Goal: Task Accomplishment & Management: Use online tool/utility

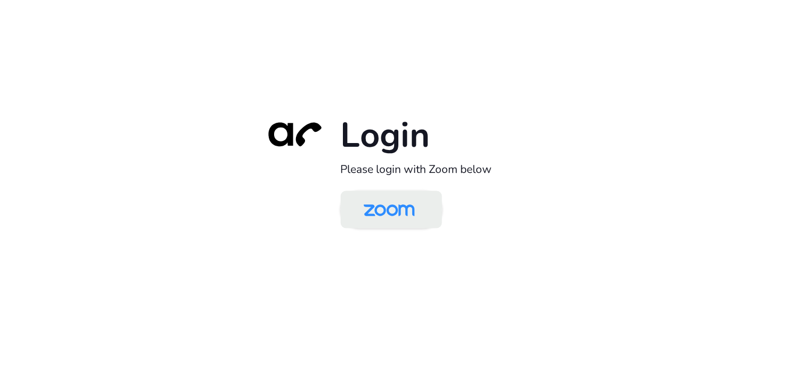
click at [402, 221] on img at bounding box center [389, 210] width 74 height 35
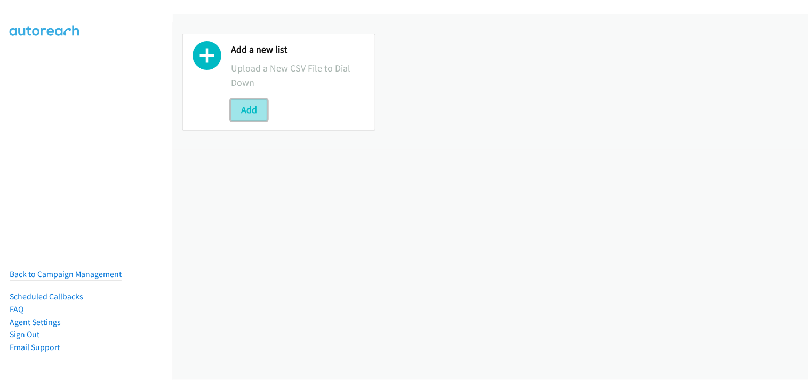
click at [251, 105] on button "Add" at bounding box center [249, 109] width 36 height 21
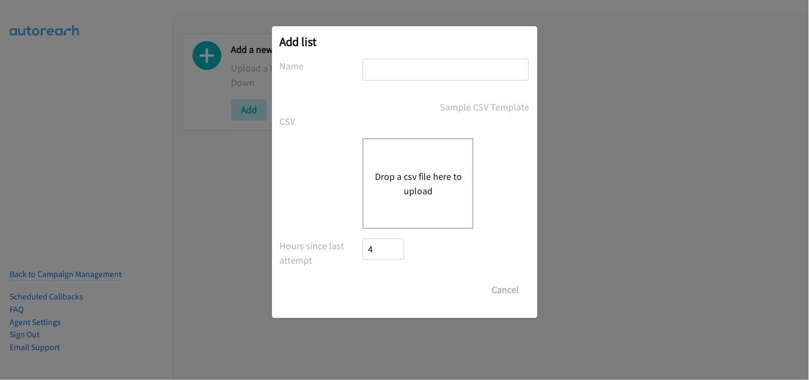
click at [404, 67] on input "text" at bounding box center [446, 70] width 166 height 22
click at [387, 74] on input "text" at bounding box center [446, 70] width 166 height 22
type input "Rubrik"
click at [434, 167] on div "Drop a csv file here to upload" at bounding box center [418, 183] width 111 height 91
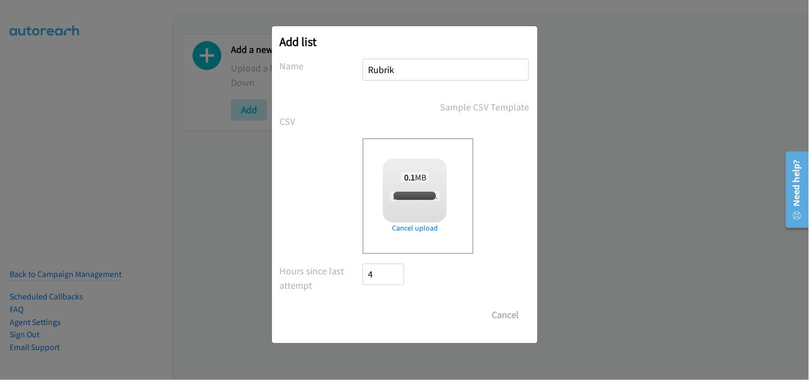
checkbox input "true"
click at [391, 308] on input "Save List" at bounding box center [391, 314] width 56 height 21
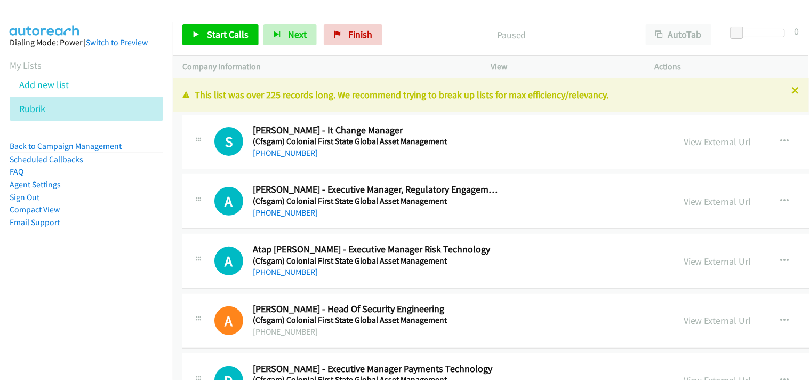
click at [787, 92] on div at bounding box center [404, 190] width 809 height 380
click at [792, 92] on icon at bounding box center [795, 90] width 7 height 7
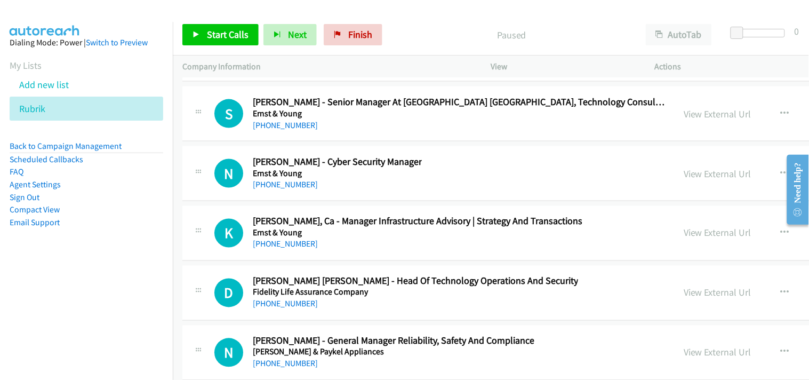
scroll to position [26288, 0]
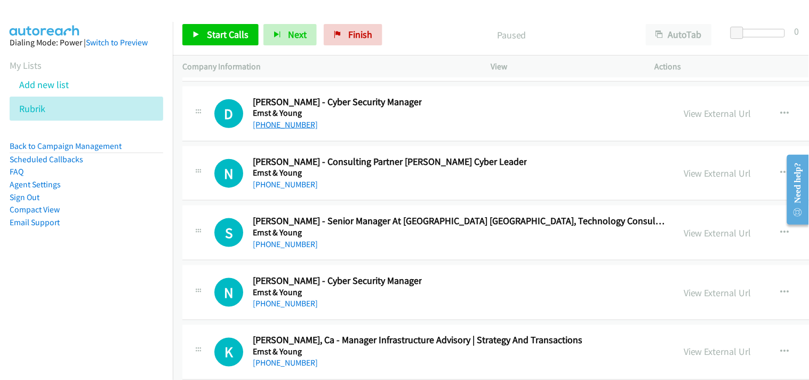
click at [274, 129] on link "+64 210 592 574" at bounding box center [285, 124] width 65 height 10
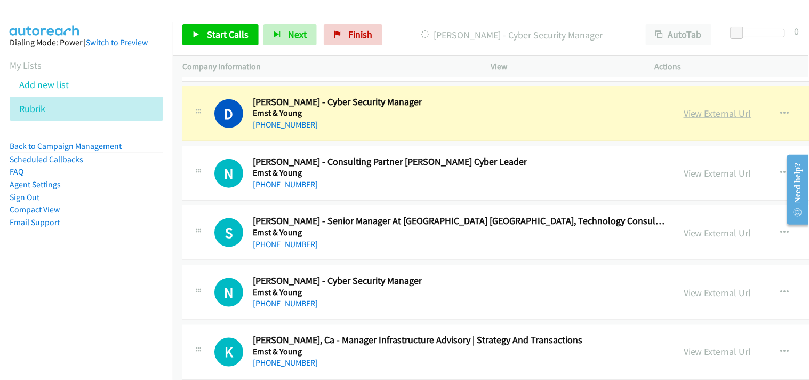
click at [684, 119] on link "View External Url" at bounding box center [718, 113] width 68 height 12
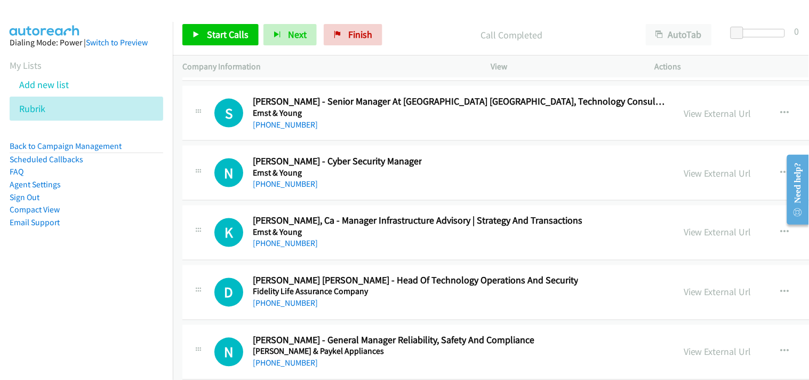
scroll to position [26407, 0]
click at [272, 189] on link "+64 27 206 8837" at bounding box center [285, 184] width 65 height 10
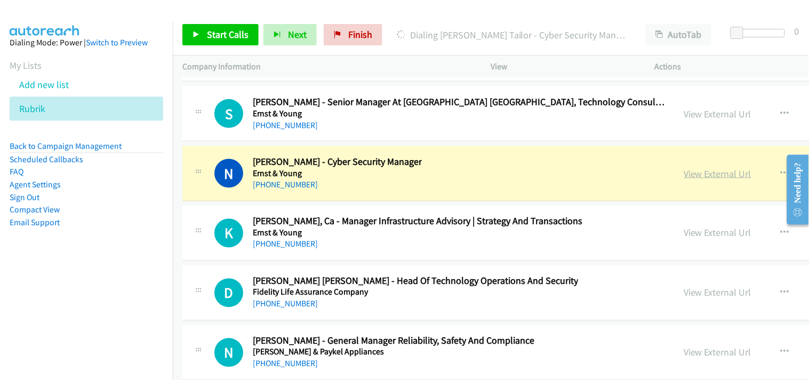
click at [684, 178] on link "View External Url" at bounding box center [718, 173] width 68 height 12
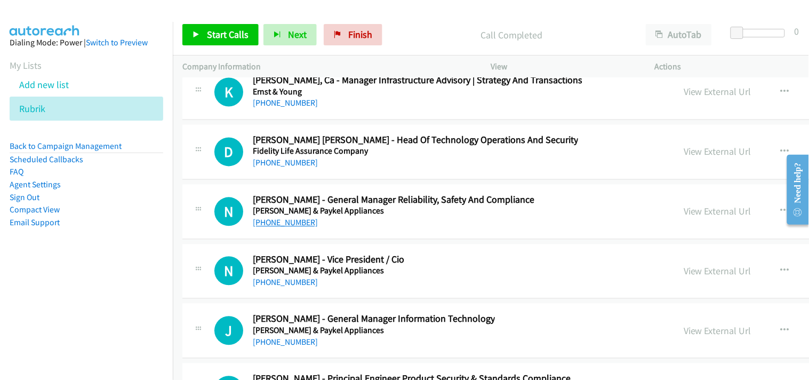
scroll to position [26584, 0]
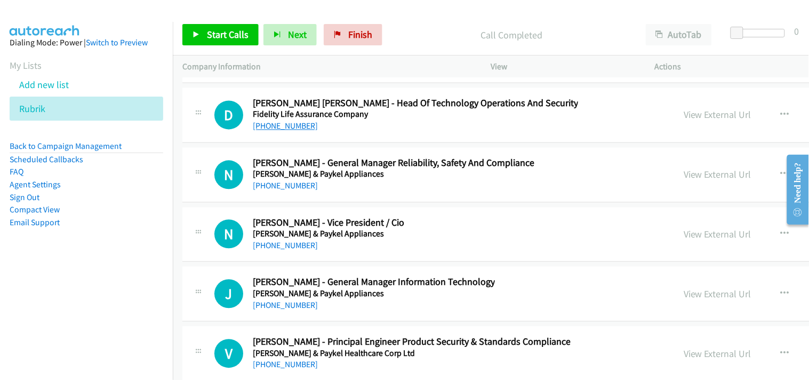
click at [283, 131] on link "+64 21 394 667" at bounding box center [285, 126] width 65 height 10
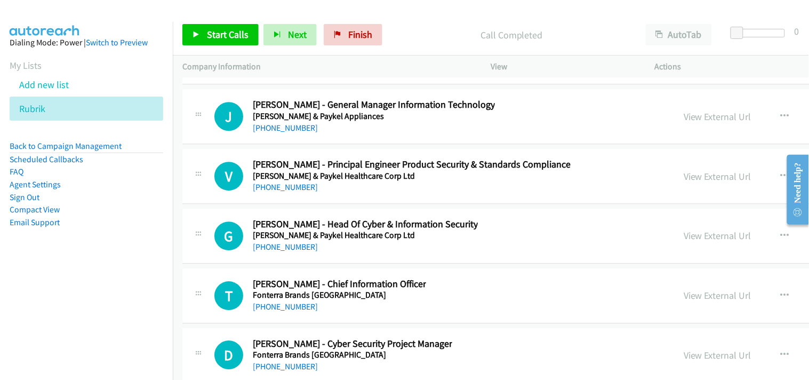
scroll to position [26821, 0]
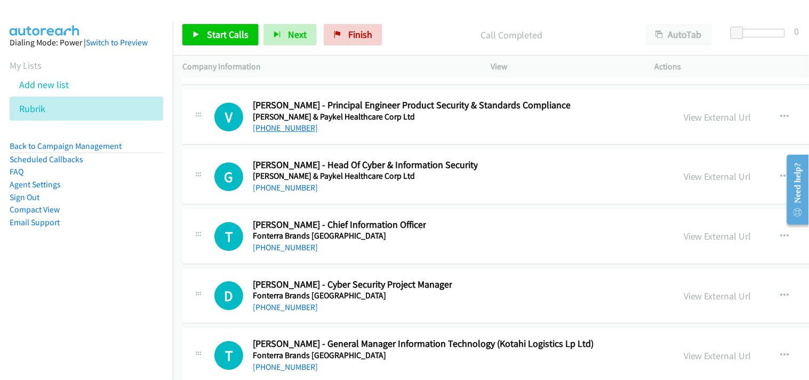
click at [293, 133] on link "+64 804 499 0000" at bounding box center [285, 128] width 65 height 10
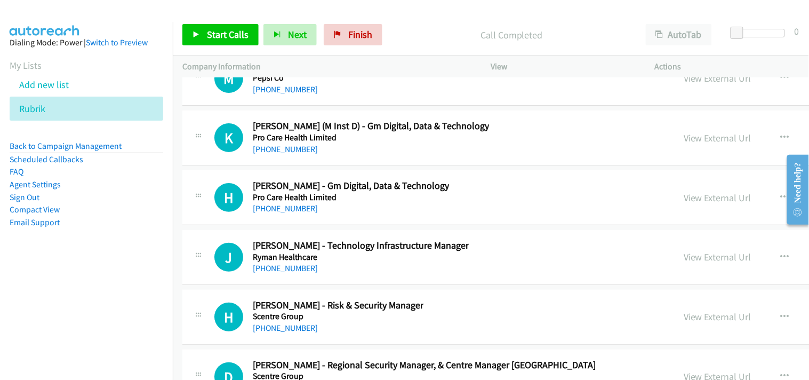
scroll to position [30317, 0]
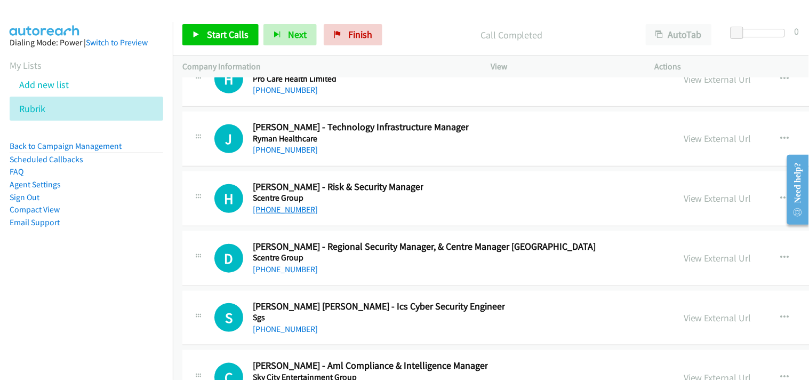
click at [267, 214] on link "+64 9 925 9206" at bounding box center [285, 209] width 65 height 10
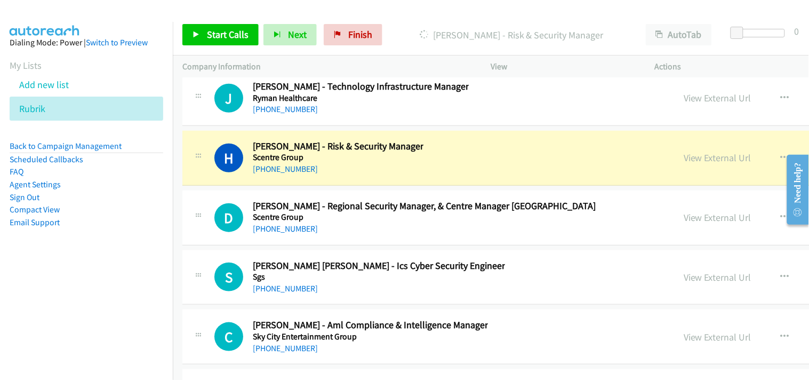
scroll to position [30376, 0]
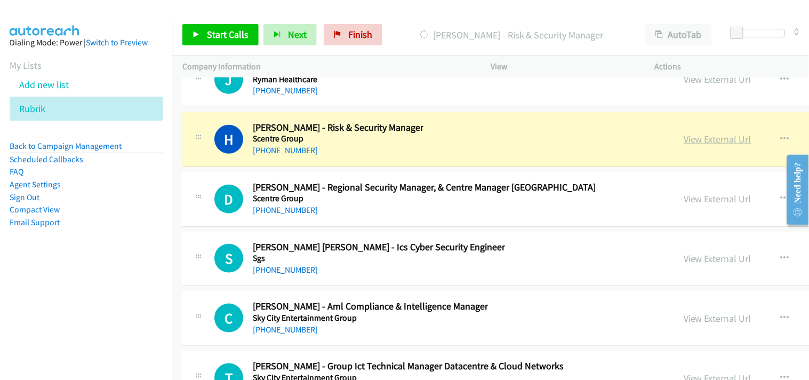
click at [684, 145] on link "View External Url" at bounding box center [718, 139] width 68 height 12
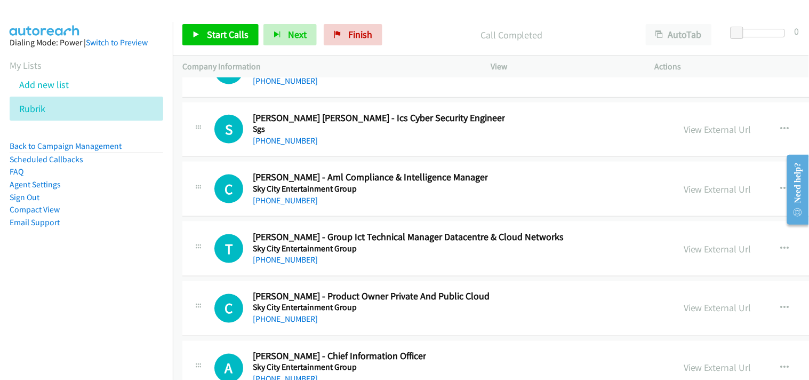
scroll to position [30494, 0]
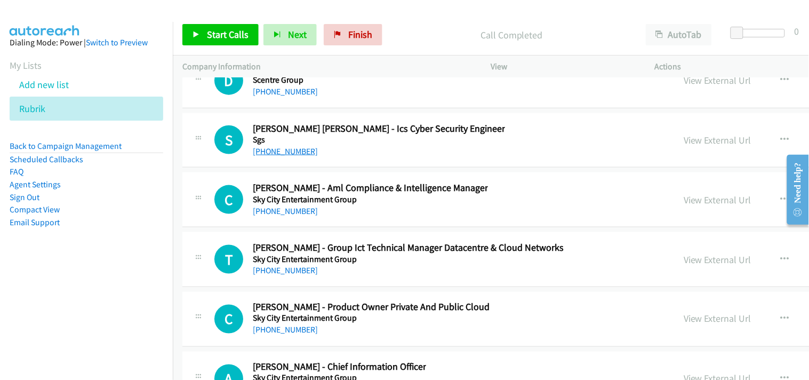
click at [286, 156] on link "+64 27 250 9637" at bounding box center [285, 151] width 65 height 10
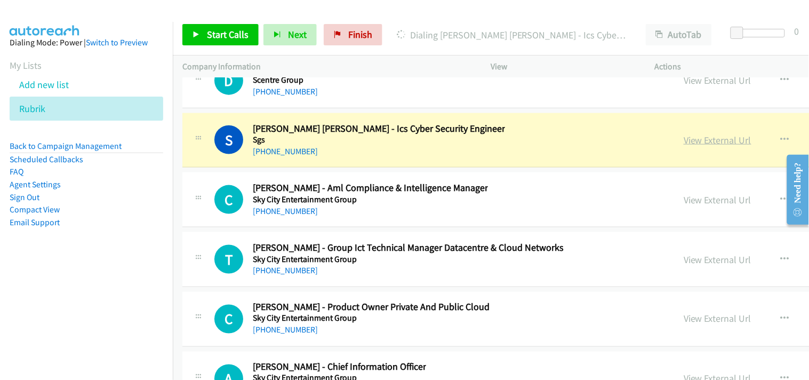
click at [684, 146] on link "View External Url" at bounding box center [718, 140] width 68 height 12
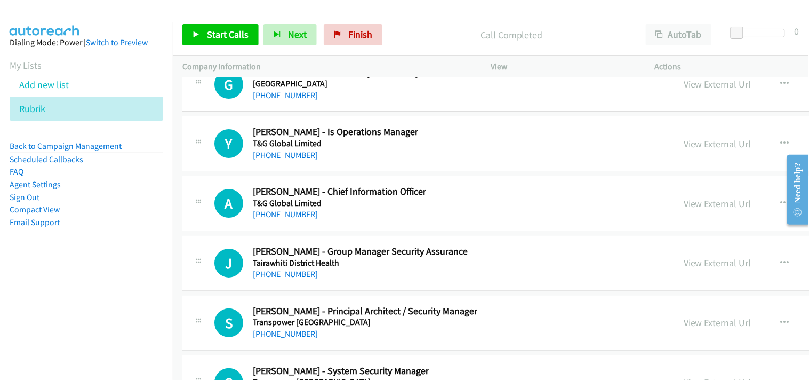
scroll to position [31028, 0]
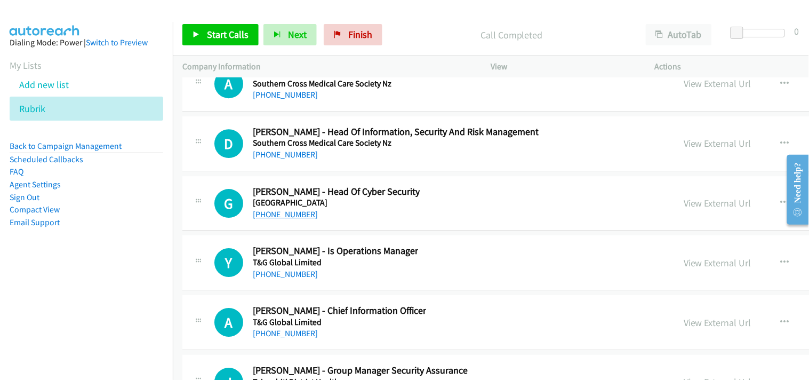
click at [286, 219] on link "+64 274 377 514" at bounding box center [285, 214] width 65 height 10
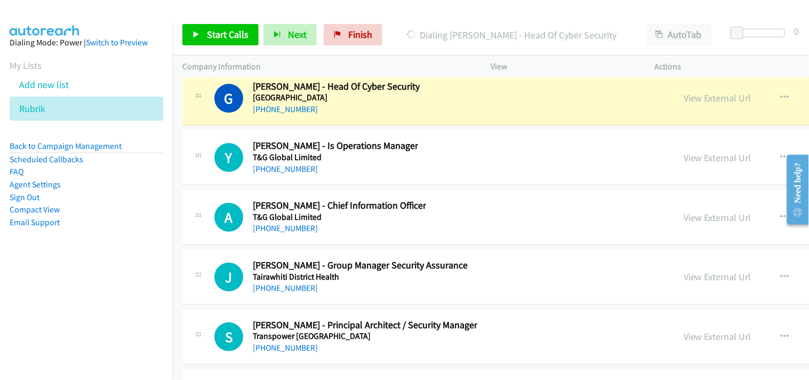
scroll to position [31147, 0]
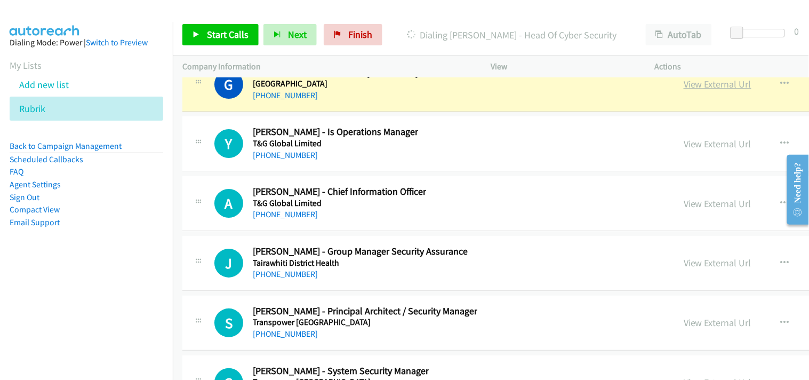
click at [684, 90] on link "View External Url" at bounding box center [718, 84] width 68 height 12
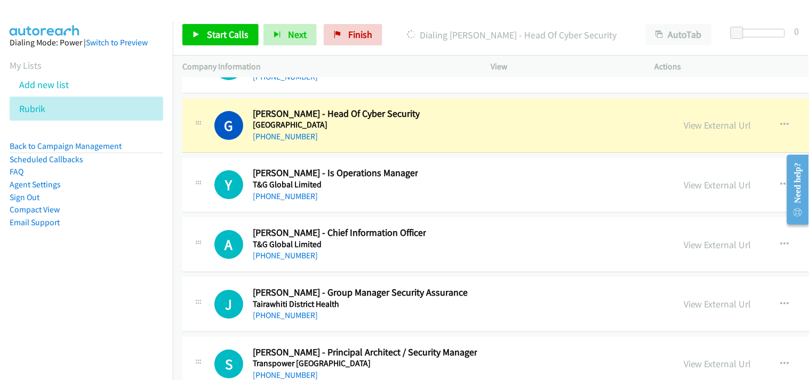
scroll to position [31087, 0]
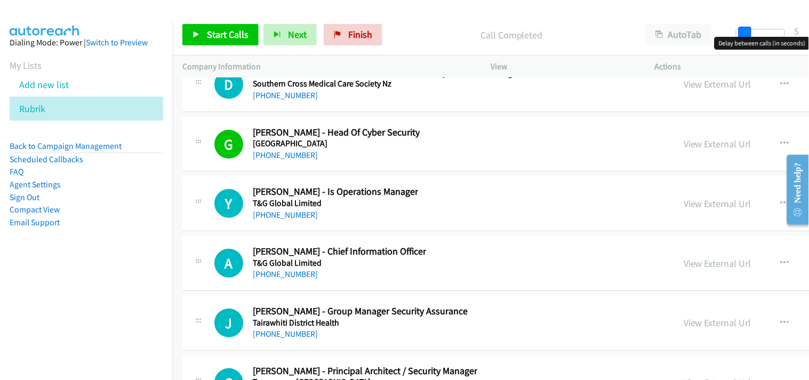
drag, startPoint x: 739, startPoint y: 31, endPoint x: 745, endPoint y: 31, distance: 6.9
click at [745, 31] on span at bounding box center [745, 33] width 13 height 13
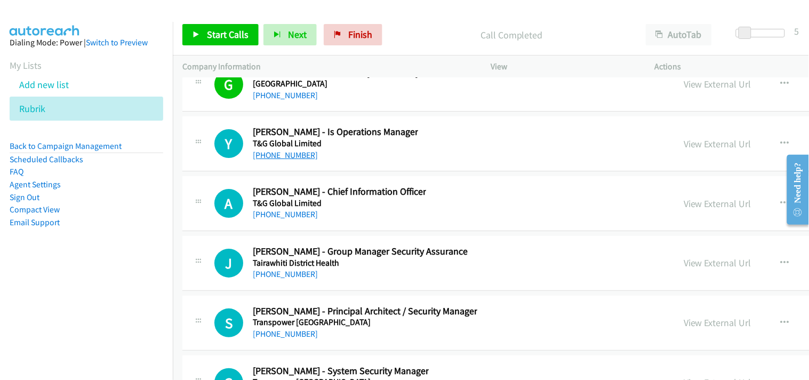
click at [282, 160] on link "+64 21 363 636" at bounding box center [285, 155] width 65 height 10
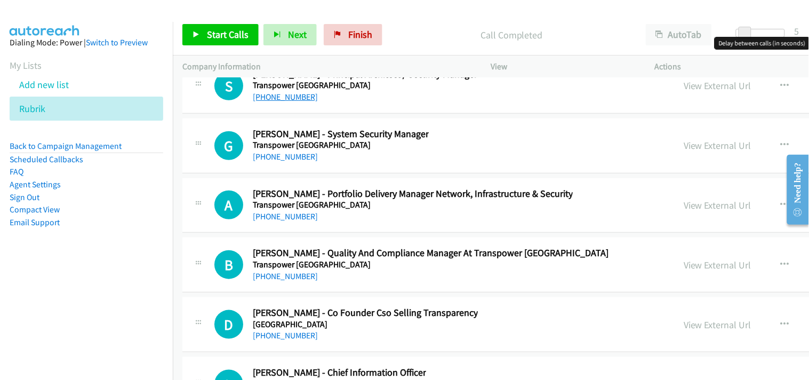
scroll to position [31324, 0]
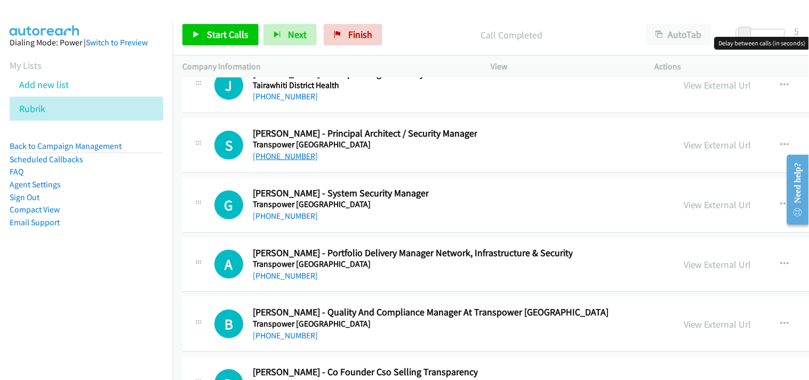
click at [278, 161] on link "+64 21 399 775" at bounding box center [285, 156] width 65 height 10
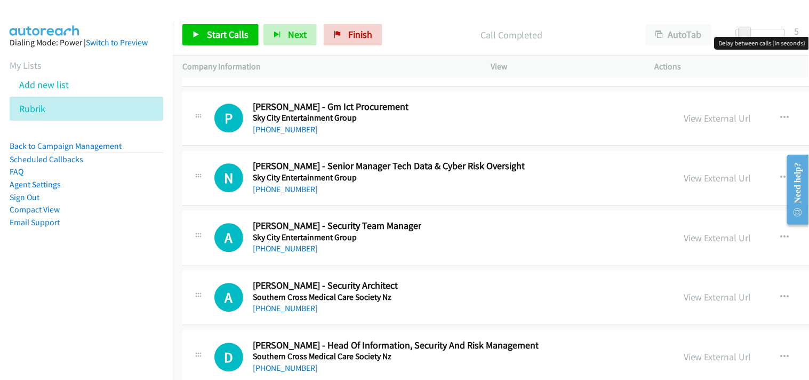
scroll to position [30795, 0]
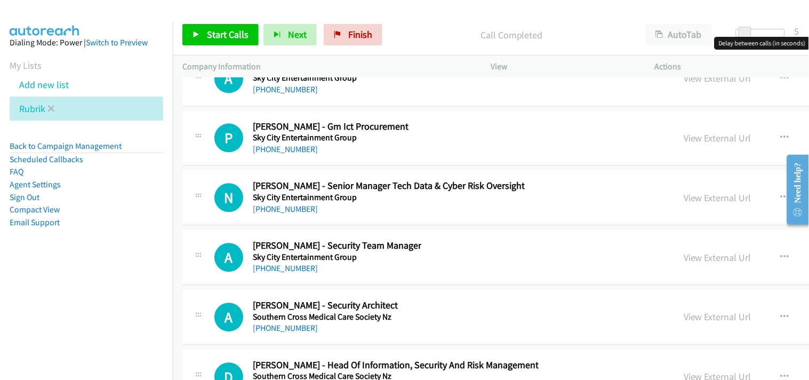
click at [45, 110] on li "Rubrik" at bounding box center [87, 109] width 154 height 24
click at [49, 108] on icon at bounding box center [50, 109] width 7 height 7
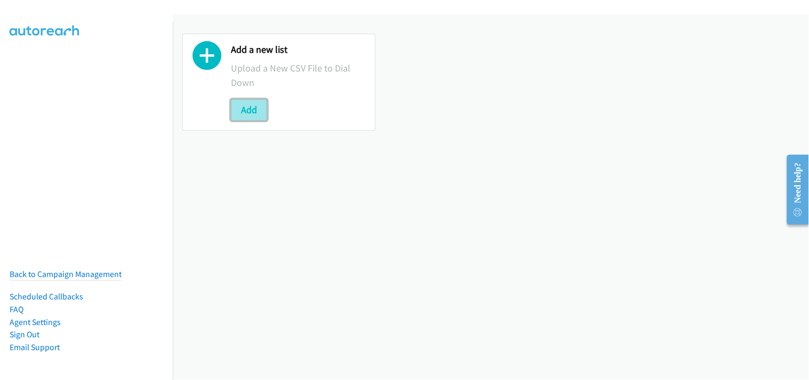
click at [257, 115] on button "Add" at bounding box center [249, 109] width 36 height 21
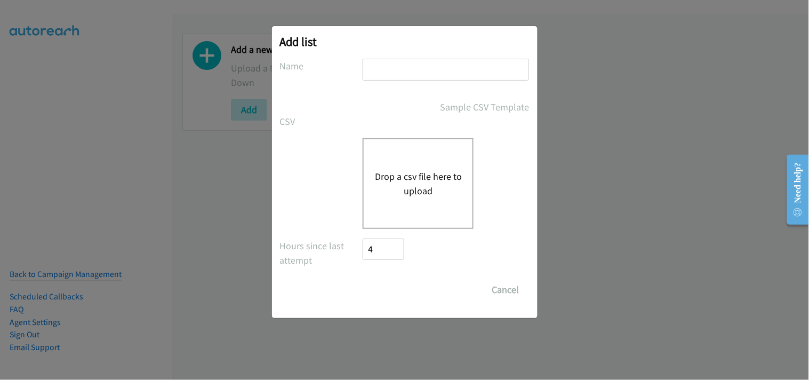
click at [418, 67] on input "text" at bounding box center [446, 70] width 166 height 22
click at [379, 71] on input "text" at bounding box center [446, 70] width 166 height 22
type input "Rubrik"
click at [427, 179] on button "Drop a csv file here to upload" at bounding box center [417, 183] width 87 height 29
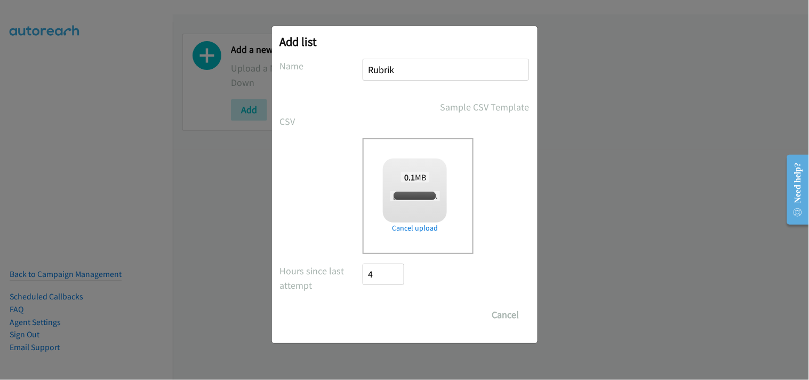
checkbox input "true"
click at [398, 304] on input "Save List" at bounding box center [391, 314] width 56 height 21
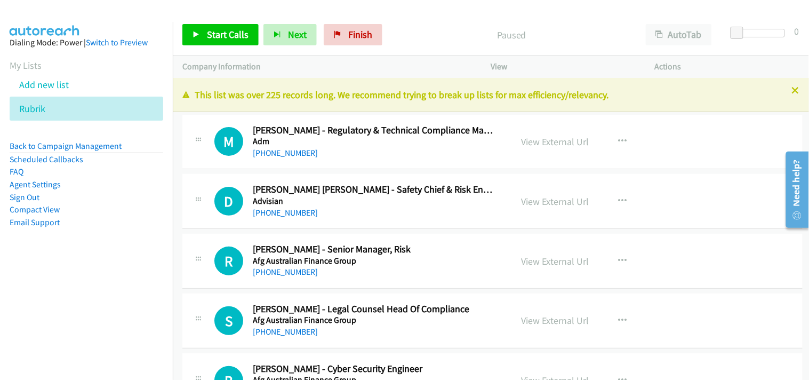
click at [787, 95] on p "This list was over 225 records long. We recommend trying to break up lists for …" at bounding box center [490, 94] width 617 height 14
click at [792, 88] on icon at bounding box center [795, 90] width 7 height 7
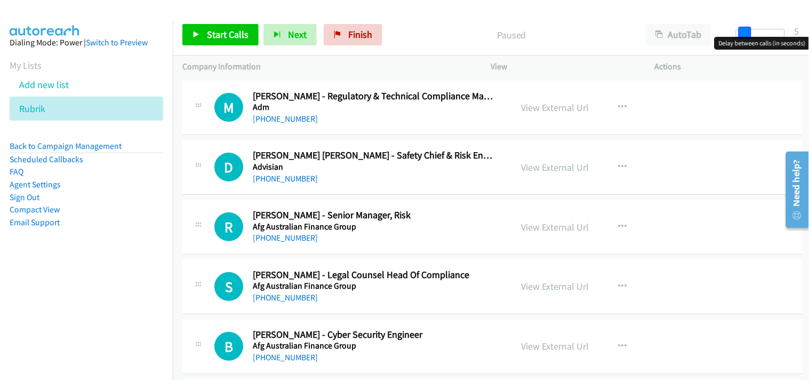
drag, startPoint x: 737, startPoint y: 37, endPoint x: 744, endPoint y: 36, distance: 7.0
click at [744, 36] on body "Start Calls Pause Next Finish Paused AutoTab AutoTab 5 Company Information Info…" at bounding box center [404, 25] width 809 height 51
click at [198, 38] on link "Start Calls" at bounding box center [220, 34] width 76 height 21
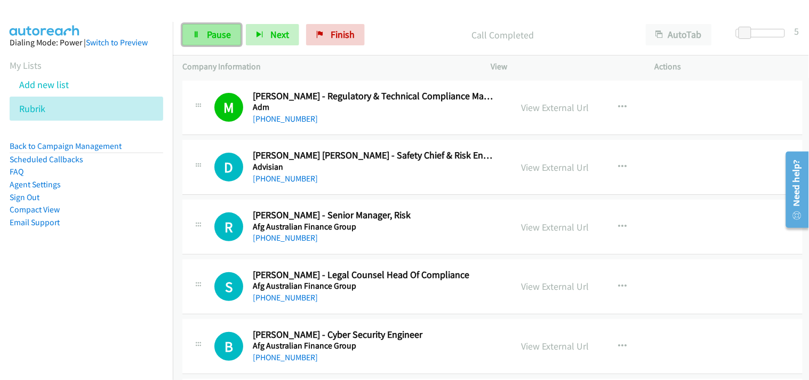
click at [224, 39] on span "Pause" at bounding box center [219, 34] width 24 height 12
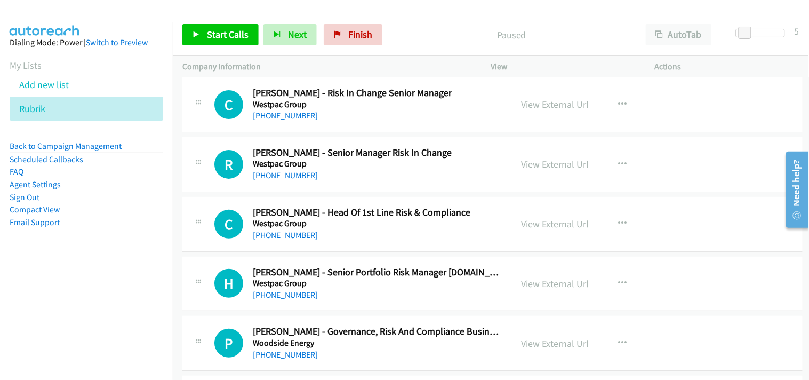
scroll to position [20814, 0]
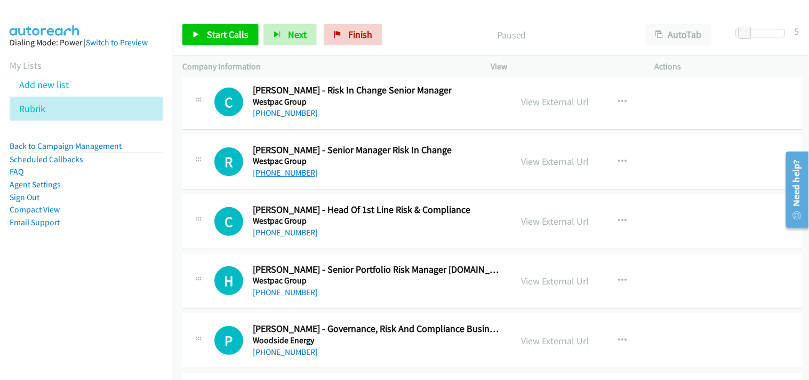
click at [288, 178] on link "[PHONE_NUMBER]" at bounding box center [285, 172] width 65 height 10
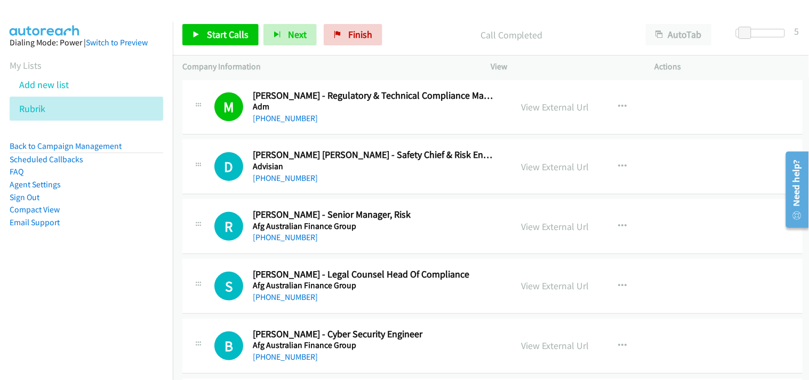
scroll to position [0, 0]
click at [619, 164] on icon "button" at bounding box center [623, 167] width 9 height 9
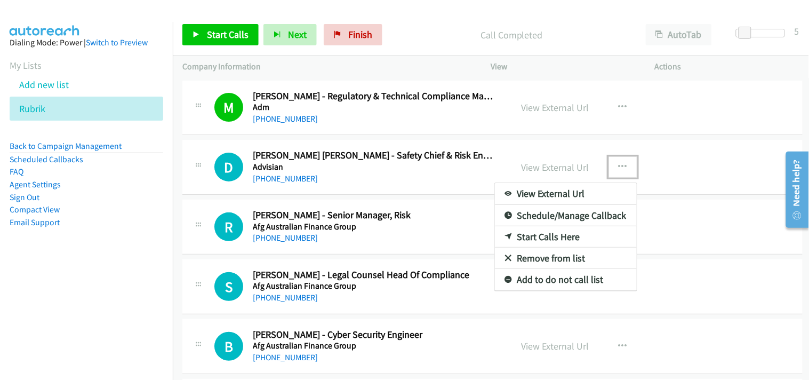
click at [555, 236] on link "Start Calls Here" at bounding box center [566, 236] width 142 height 21
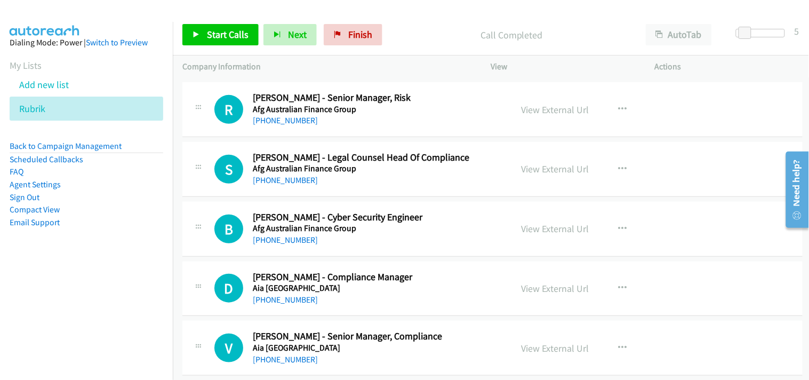
scroll to position [118, 0]
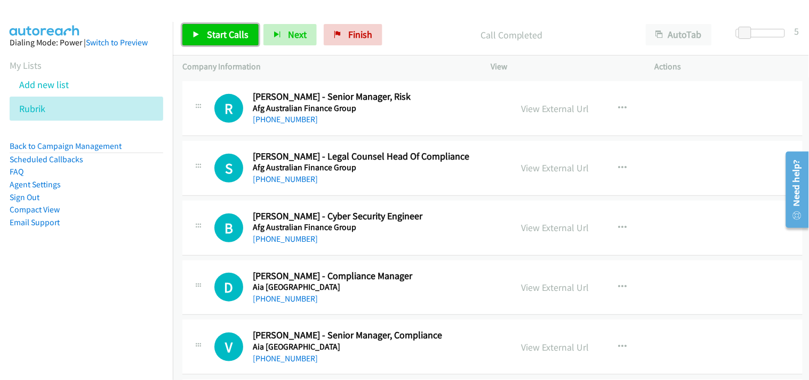
click at [213, 35] on span "Start Calls" at bounding box center [228, 34] width 42 height 12
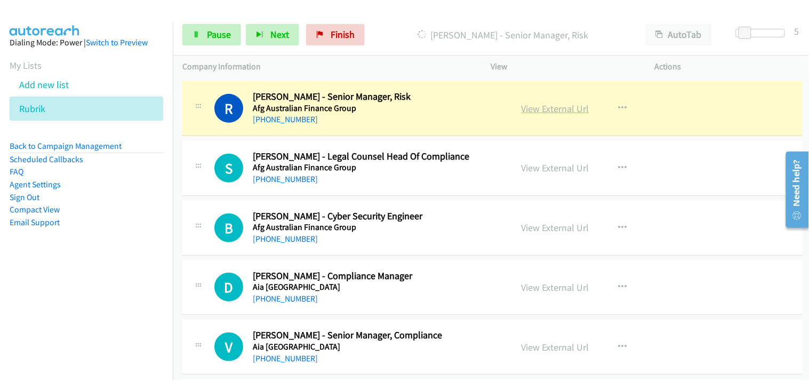
click at [532, 110] on link "View External Url" at bounding box center [556, 108] width 68 height 12
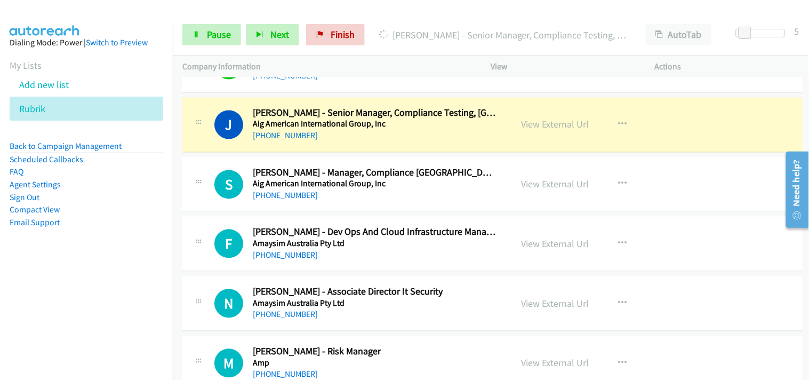
scroll to position [533, 0]
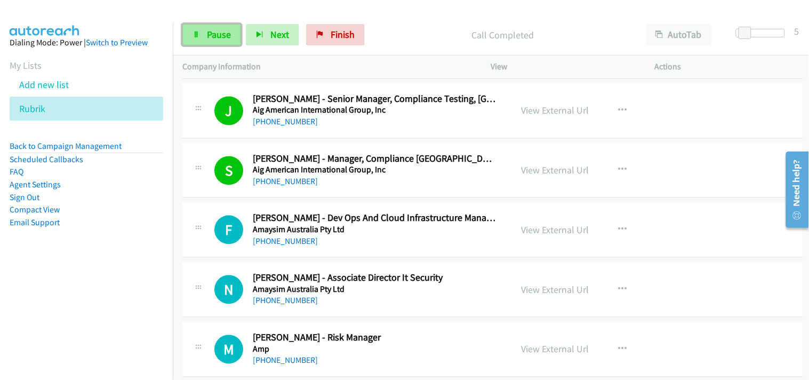
click at [223, 28] on link "Pause" at bounding box center [211, 34] width 59 height 21
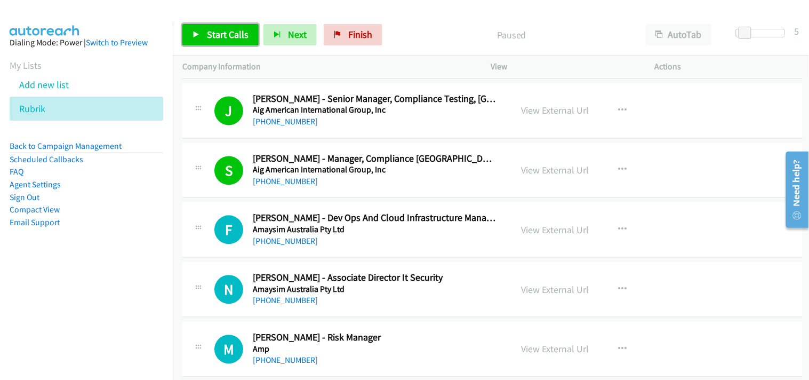
click at [221, 36] on span "Start Calls" at bounding box center [228, 34] width 42 height 12
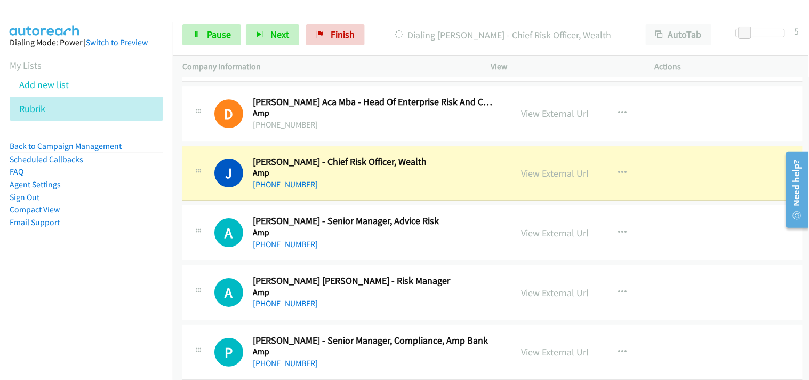
scroll to position [948, 0]
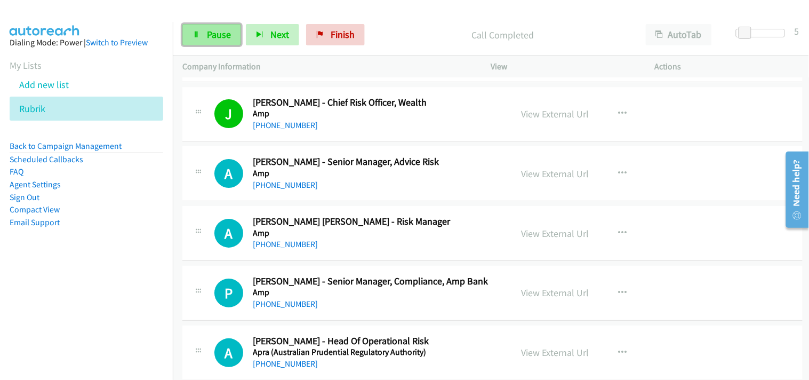
click at [232, 39] on link "Pause" at bounding box center [211, 34] width 59 height 21
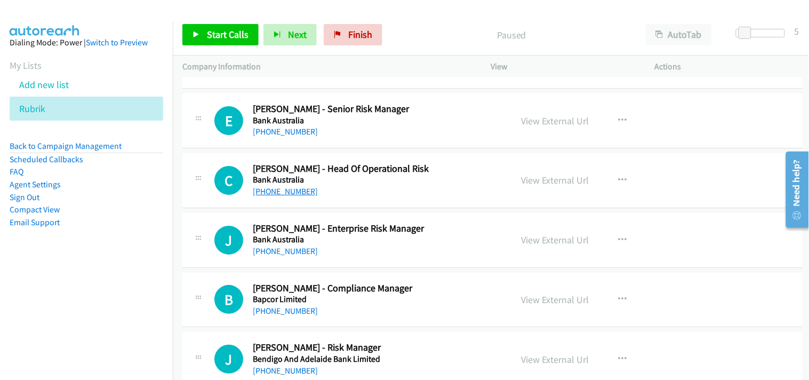
scroll to position [1955, 0]
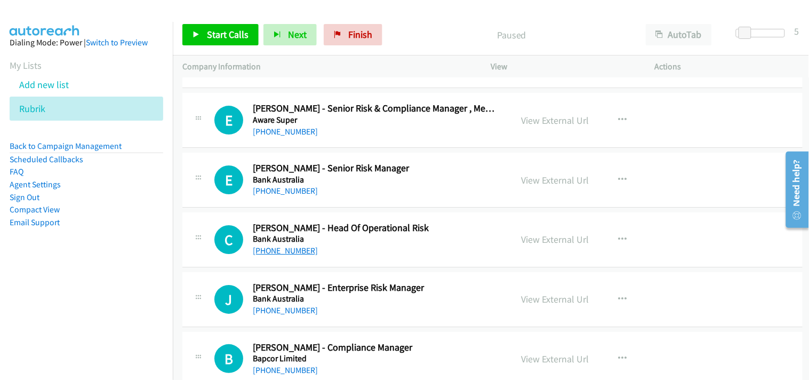
click at [275, 188] on link "[PHONE_NUMBER]" at bounding box center [285, 191] width 65 height 10
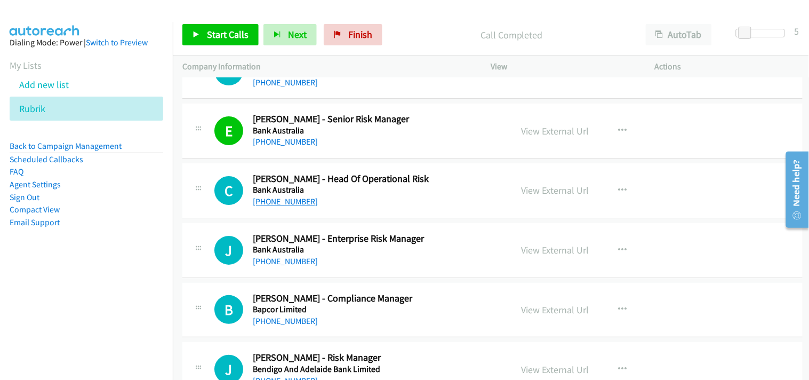
scroll to position [2014, 0]
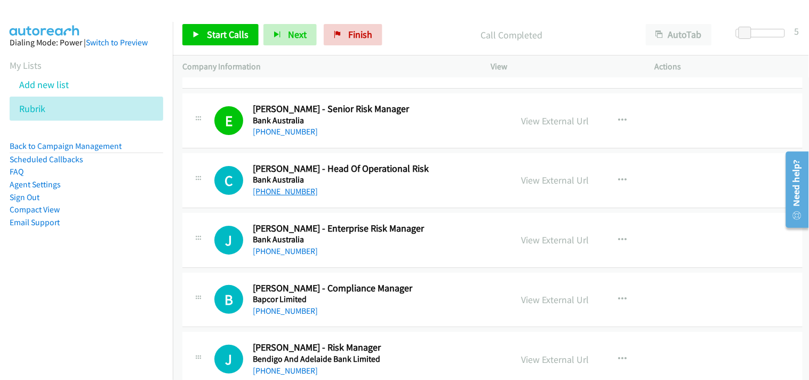
click at [270, 194] on link "[PHONE_NUMBER]" at bounding box center [285, 191] width 65 height 10
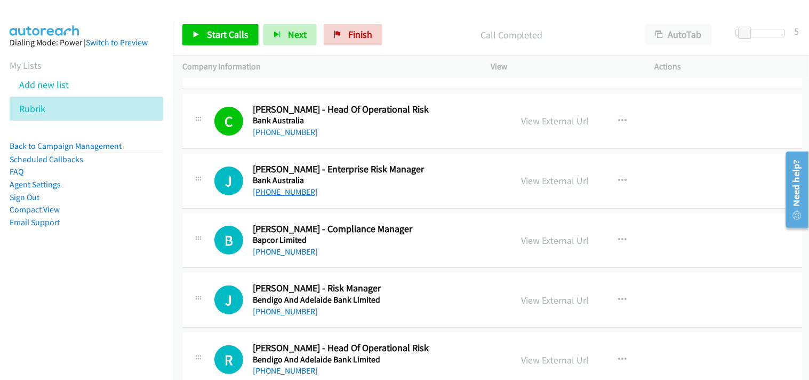
click at [284, 189] on link "[PHONE_NUMBER]" at bounding box center [285, 192] width 65 height 10
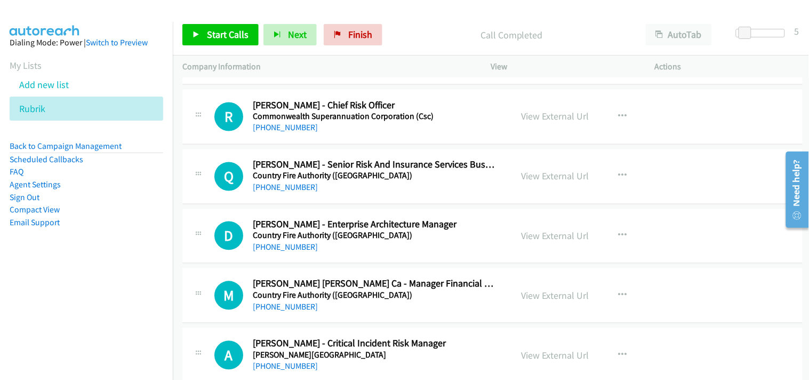
scroll to position [4621, 0]
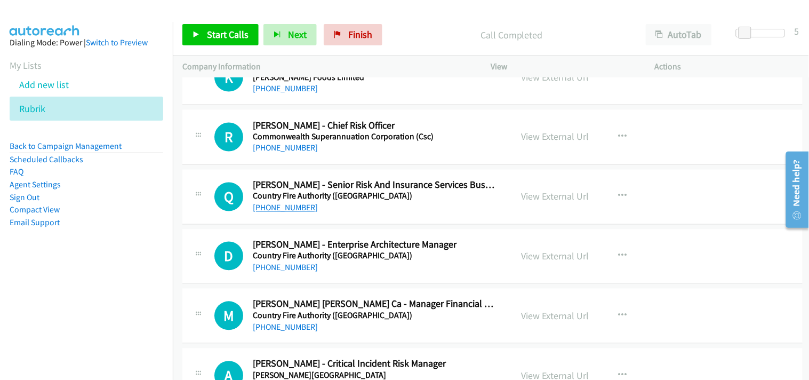
click at [292, 213] on link "[PHONE_NUMBER]" at bounding box center [285, 208] width 65 height 10
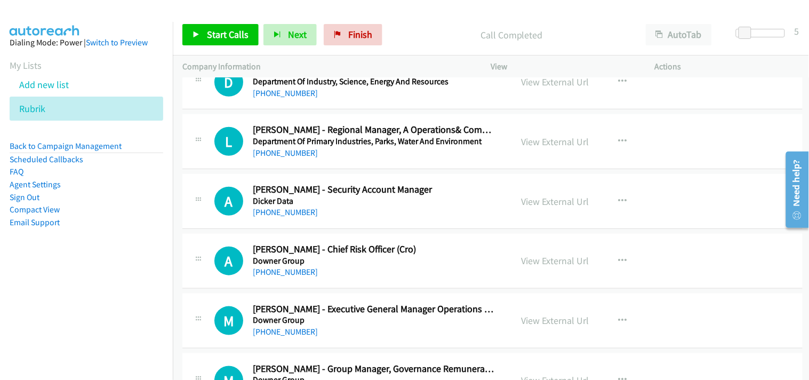
scroll to position [5332, 0]
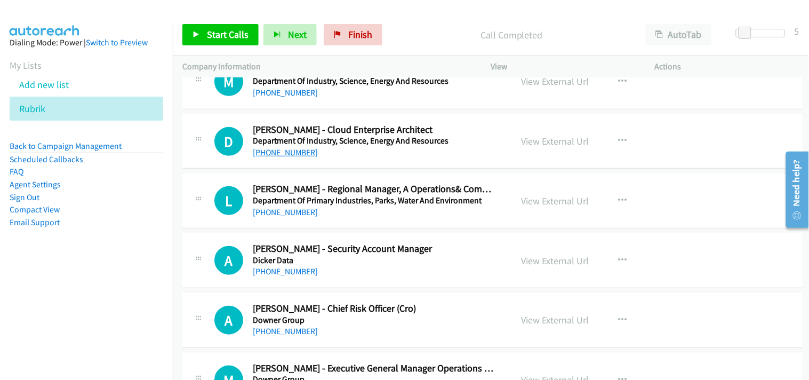
click at [291, 151] on link "[PHONE_NUMBER]" at bounding box center [285, 152] width 65 height 10
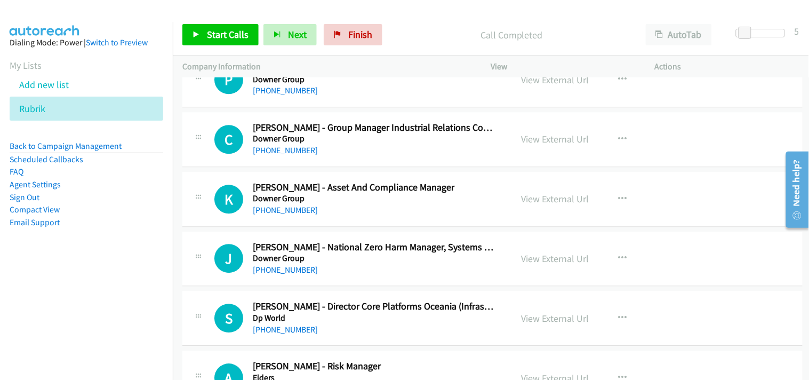
scroll to position [5866, 0]
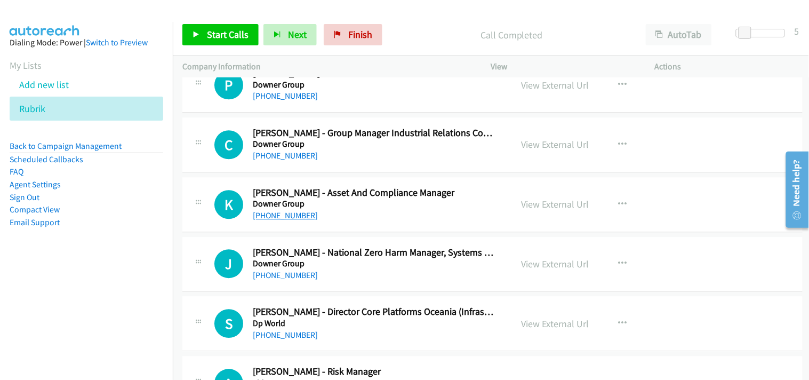
click at [286, 218] on link "[PHONE_NUMBER]" at bounding box center [285, 215] width 65 height 10
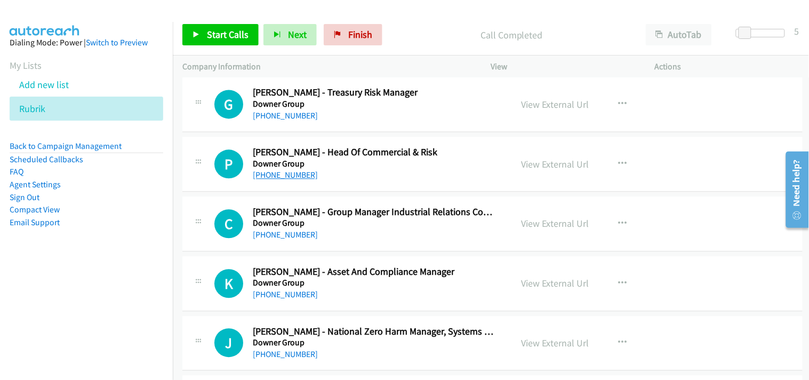
scroll to position [5806, 0]
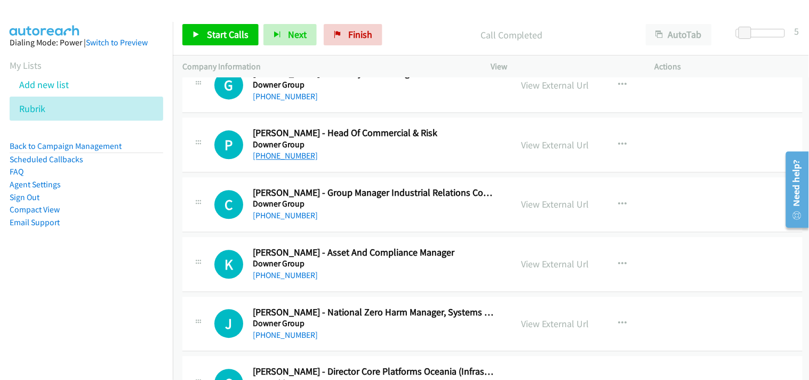
click at [272, 156] on link "[PHONE_NUMBER]" at bounding box center [285, 155] width 65 height 10
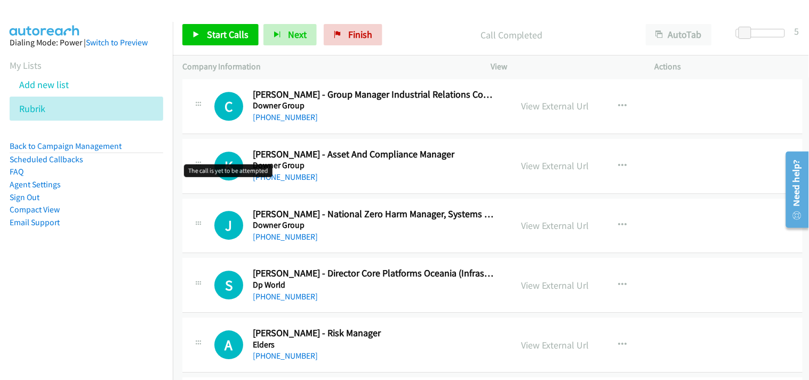
scroll to position [5925, 0]
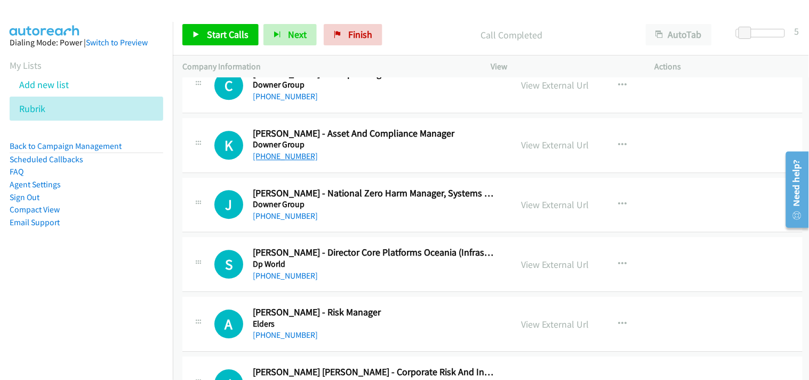
click at [285, 161] on link "[PHONE_NUMBER]" at bounding box center [285, 156] width 65 height 10
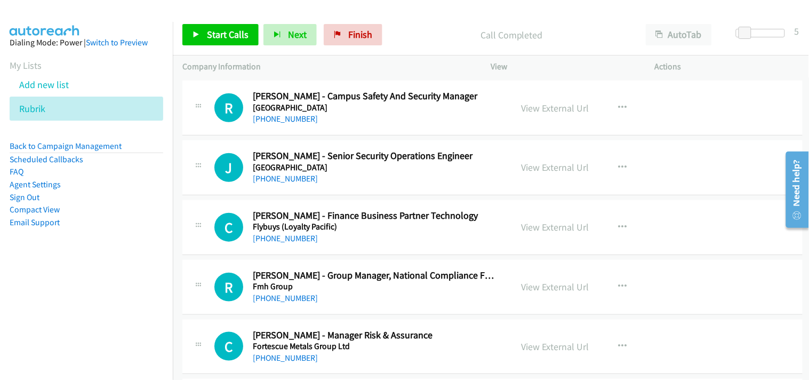
scroll to position [6458, 0]
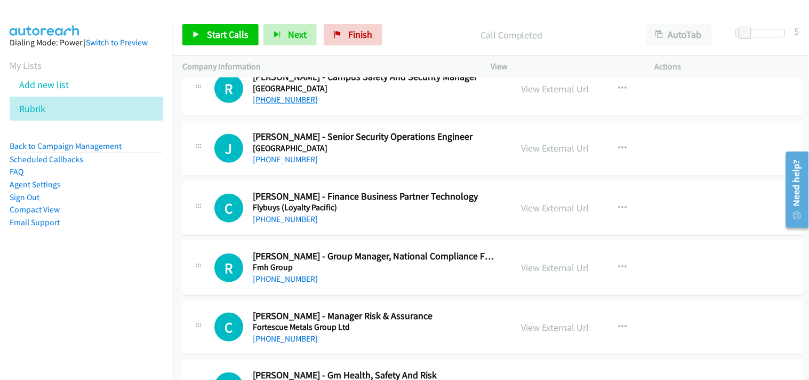
click at [286, 101] on link "[PHONE_NUMBER]" at bounding box center [285, 99] width 65 height 10
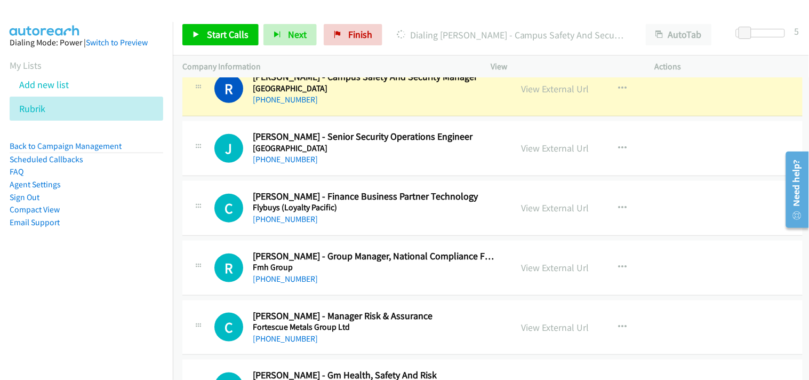
scroll to position [6399, 0]
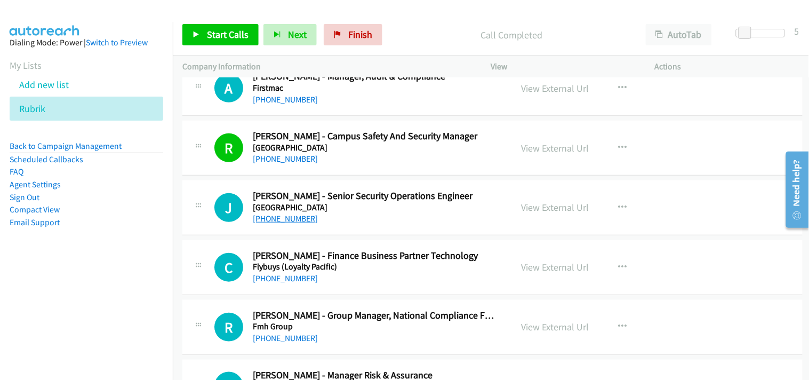
click at [275, 218] on link "[PHONE_NUMBER]" at bounding box center [285, 218] width 65 height 10
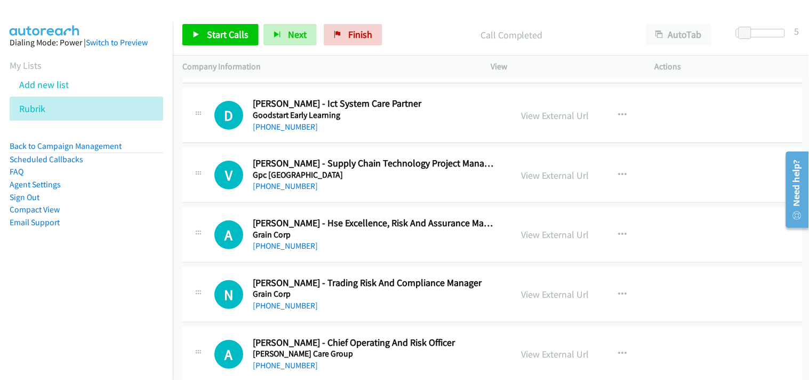
scroll to position [7346, 0]
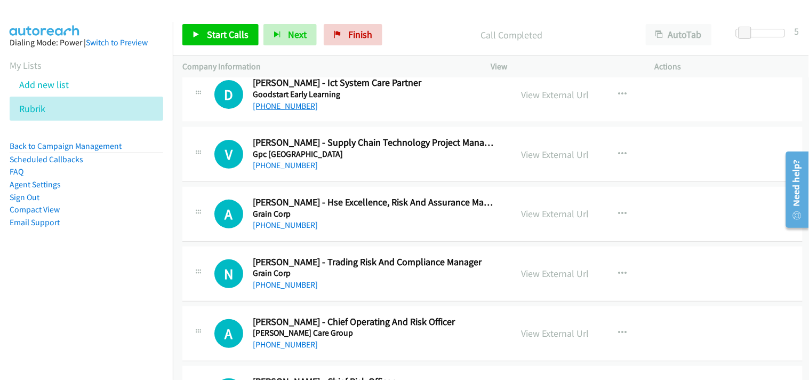
click at [299, 111] on link "[PHONE_NUMBER]" at bounding box center [285, 106] width 65 height 10
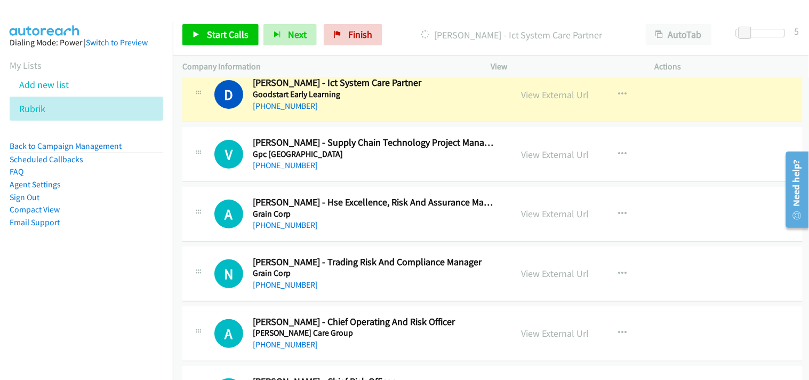
scroll to position [7287, 0]
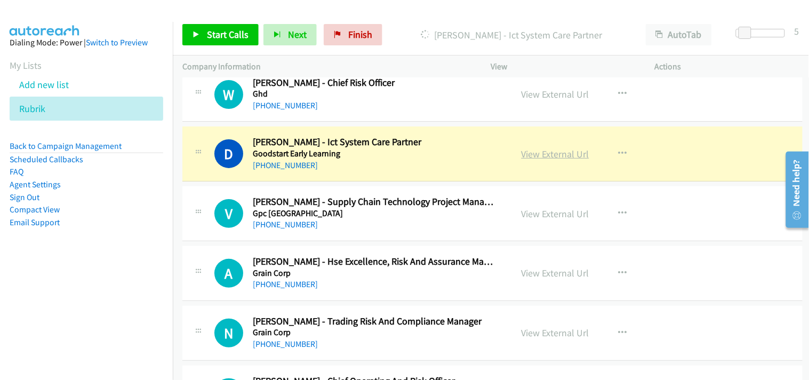
click at [548, 159] on link "View External Url" at bounding box center [556, 154] width 68 height 12
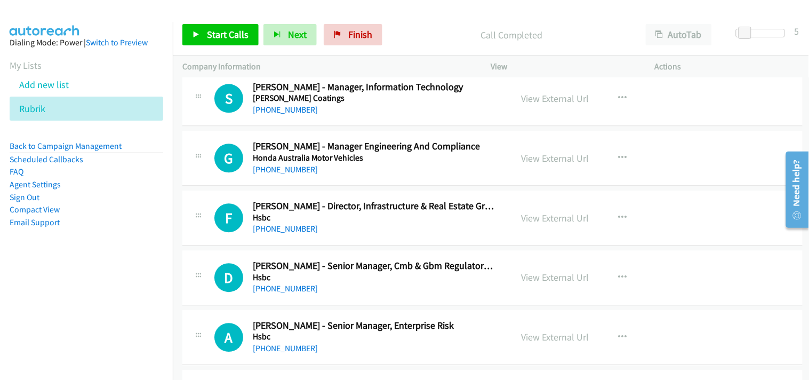
scroll to position [8058, 0]
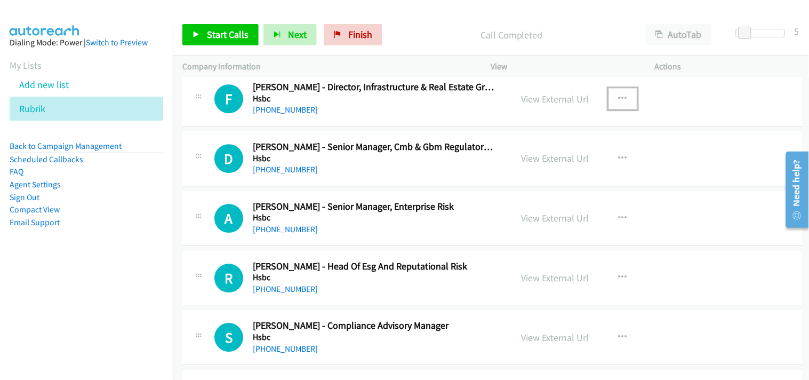
click at [612, 105] on button "button" at bounding box center [622, 98] width 29 height 21
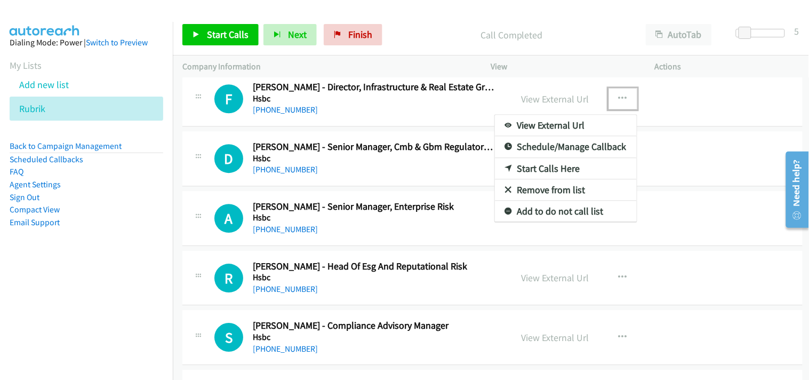
click at [569, 169] on link "Start Calls Here" at bounding box center [566, 168] width 142 height 21
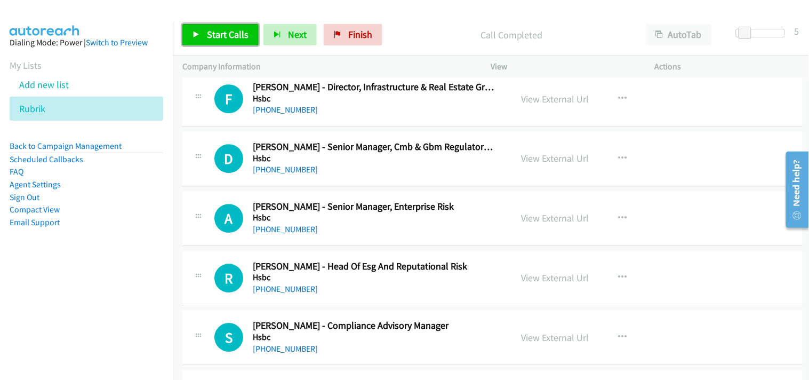
click at [235, 34] on span "Start Calls" at bounding box center [228, 34] width 42 height 12
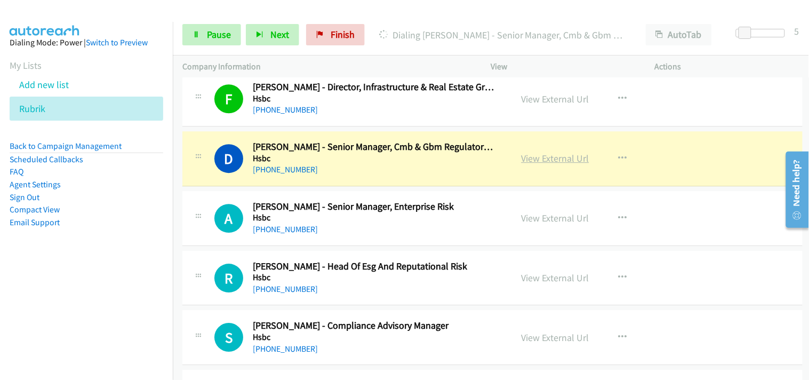
click at [535, 158] on link "View External Url" at bounding box center [556, 158] width 68 height 12
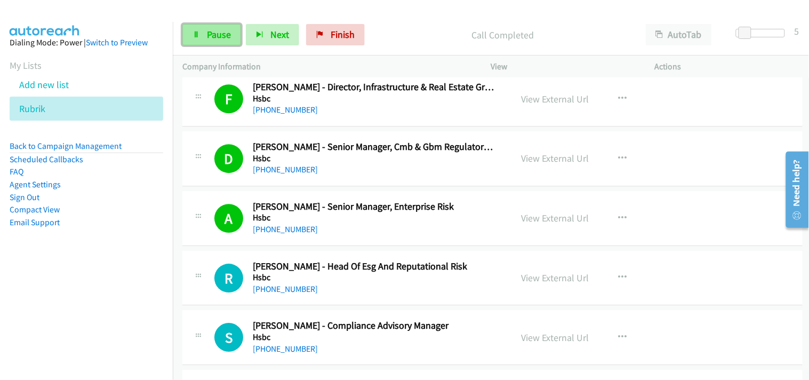
click at [199, 38] on icon at bounding box center [195, 34] width 7 height 7
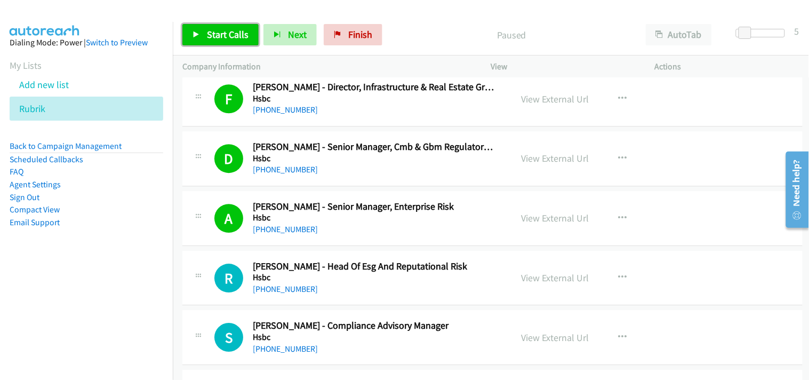
click at [237, 30] on span "Start Calls" at bounding box center [228, 34] width 42 height 12
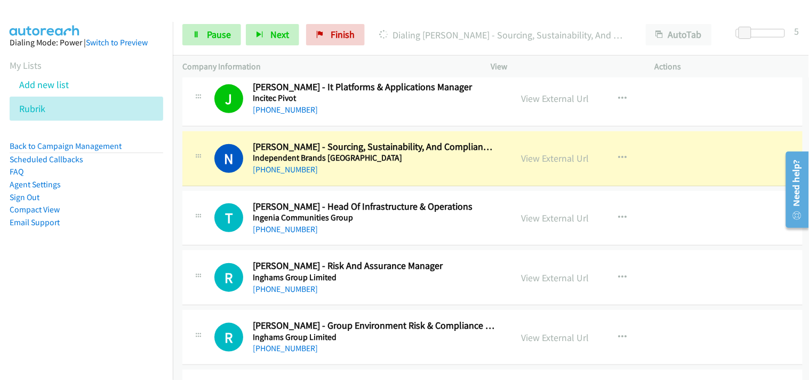
scroll to position [8472, 0]
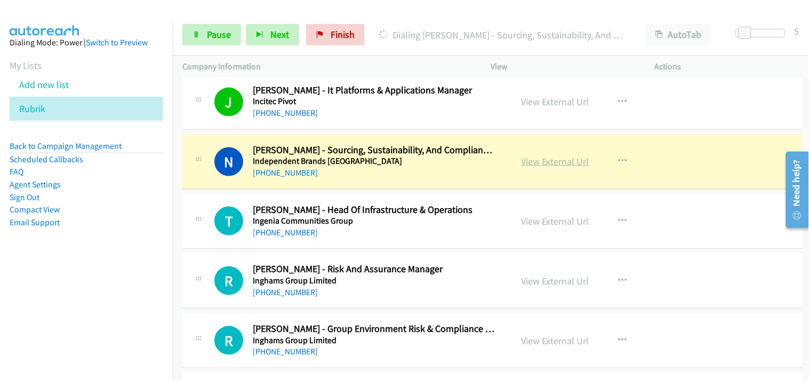
click at [531, 164] on link "View External Url" at bounding box center [556, 161] width 68 height 12
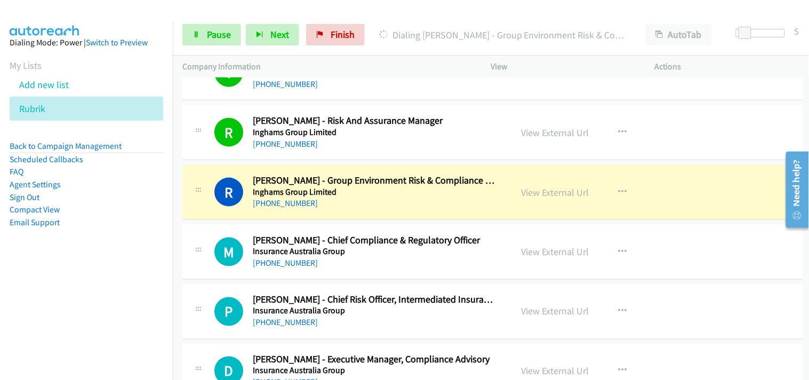
scroll to position [8650, 0]
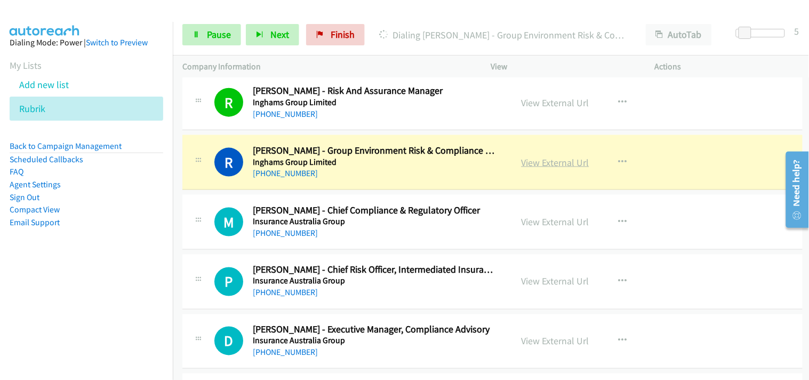
click at [546, 169] on link "View External Url" at bounding box center [556, 162] width 68 height 12
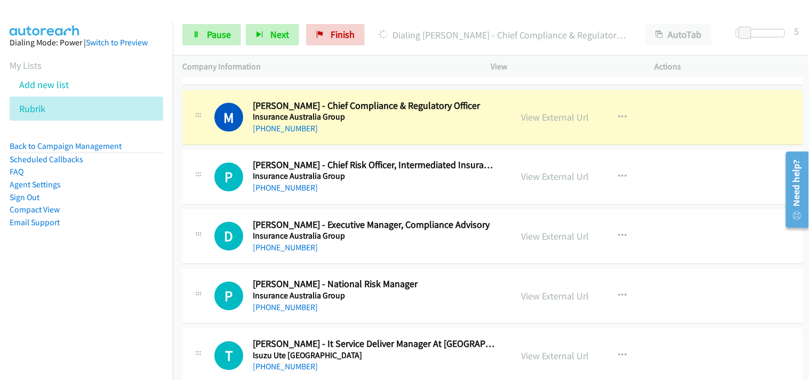
scroll to position [8769, 0]
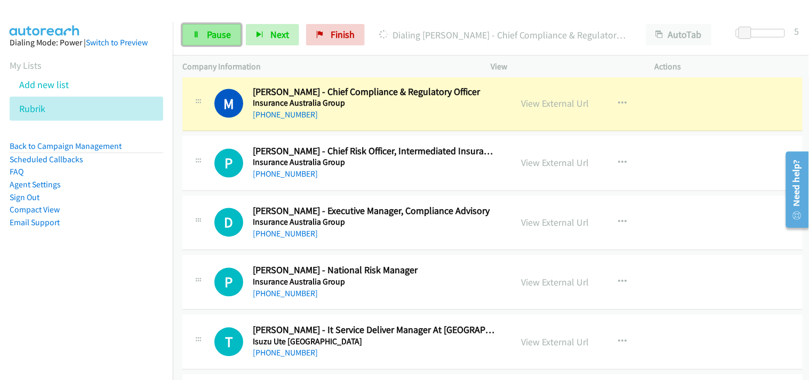
click at [212, 30] on span "Pause" at bounding box center [219, 34] width 24 height 12
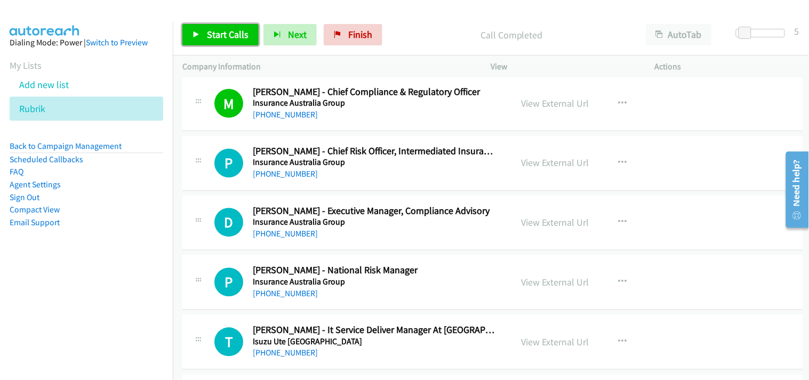
click at [222, 24] on link "Start Calls" at bounding box center [220, 34] width 76 height 21
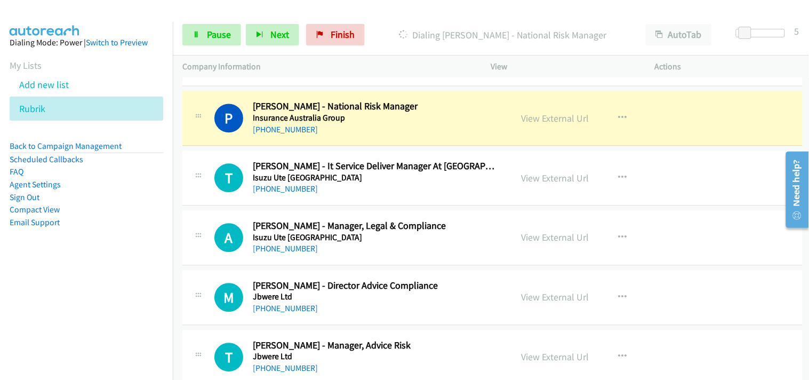
scroll to position [8946, 0]
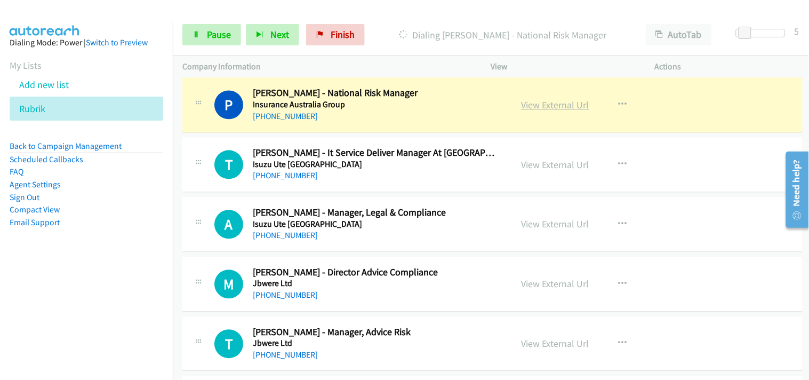
click at [530, 106] on link "View External Url" at bounding box center [556, 105] width 68 height 12
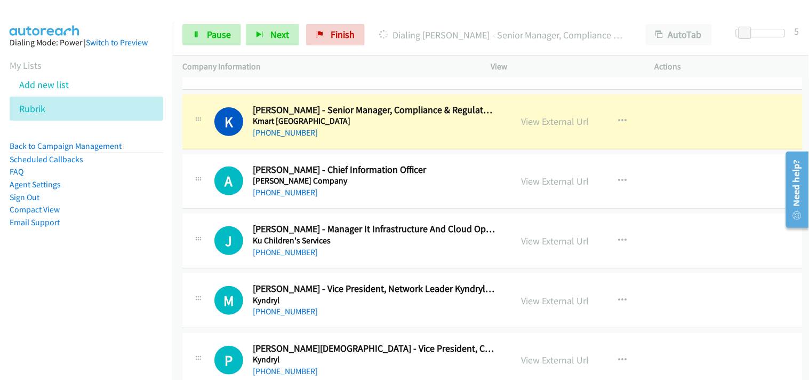
scroll to position [9479, 0]
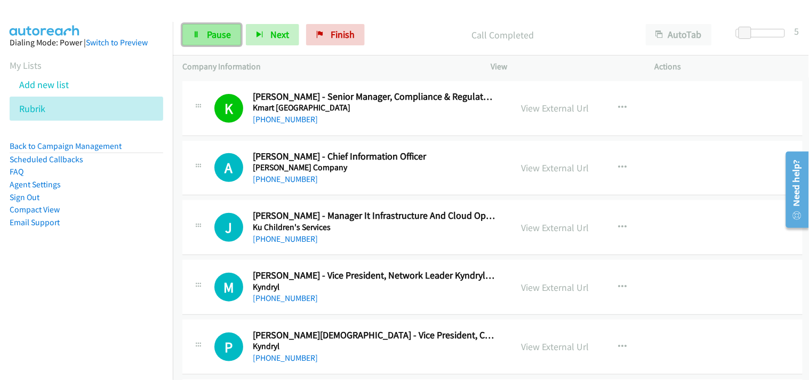
click at [219, 35] on span "Pause" at bounding box center [219, 34] width 24 height 12
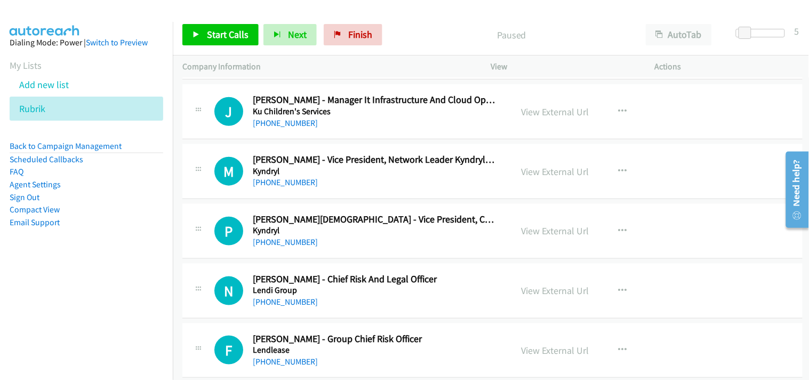
scroll to position [9598, 0]
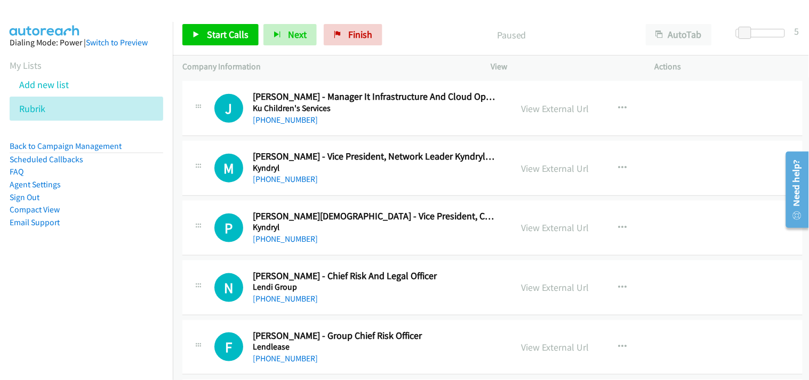
click at [294, 130] on div "J Callback Scheduled [PERSON_NAME] - Manager It Infrastructure And Cloud Operat…" at bounding box center [492, 108] width 620 height 55
click at [288, 122] on link "[PHONE_NUMBER]" at bounding box center [285, 120] width 65 height 10
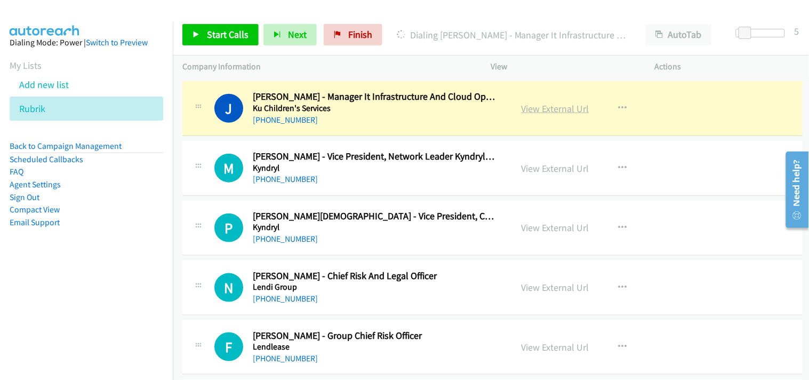
click at [548, 114] on link "View External Url" at bounding box center [556, 108] width 68 height 12
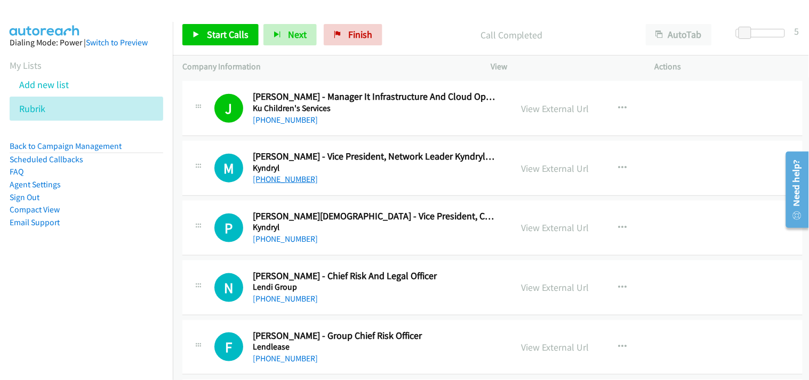
scroll to position [9658, 0]
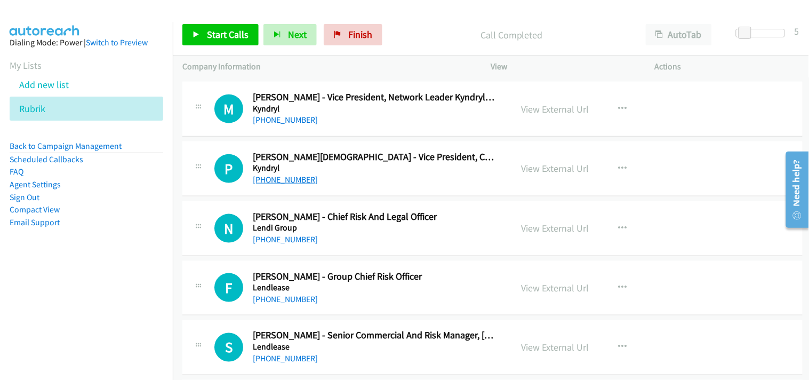
click at [269, 185] on link "[PHONE_NUMBER]" at bounding box center [285, 179] width 65 height 10
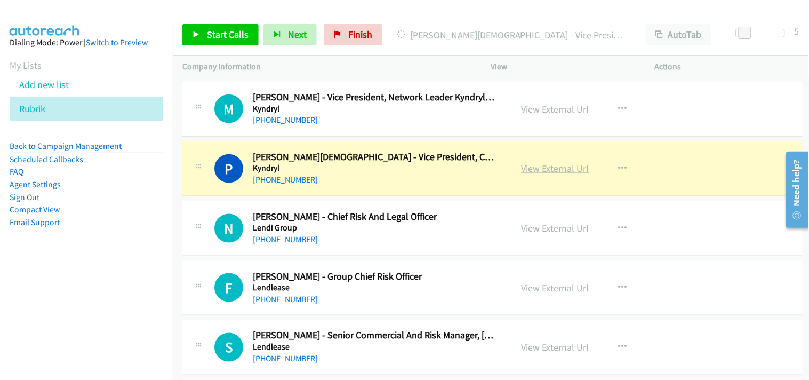
click at [535, 174] on link "View External Url" at bounding box center [556, 168] width 68 height 12
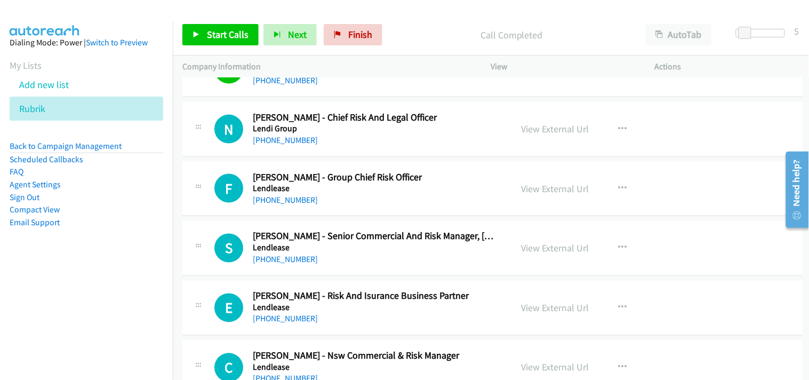
scroll to position [9776, 0]
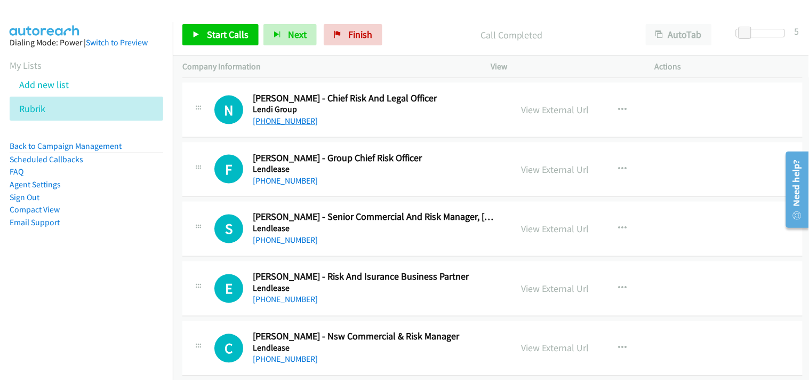
click at [282, 125] on link "[PHONE_NUMBER]" at bounding box center [285, 121] width 65 height 10
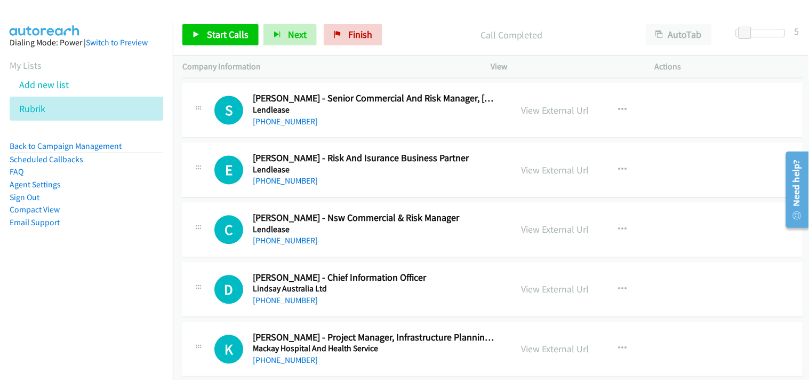
scroll to position [9835, 0]
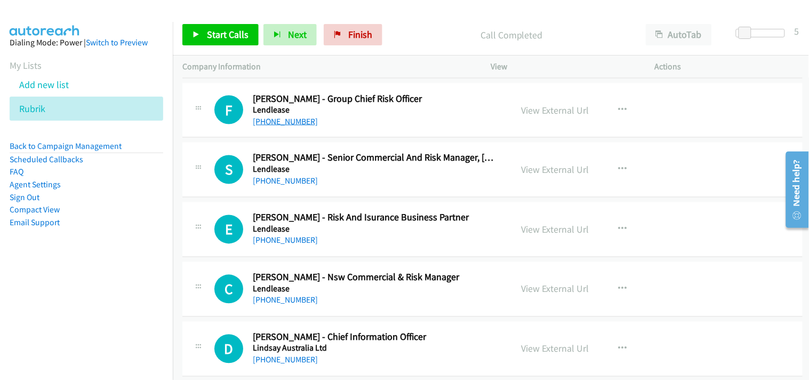
click at [290, 123] on link "[PHONE_NUMBER]" at bounding box center [285, 121] width 65 height 10
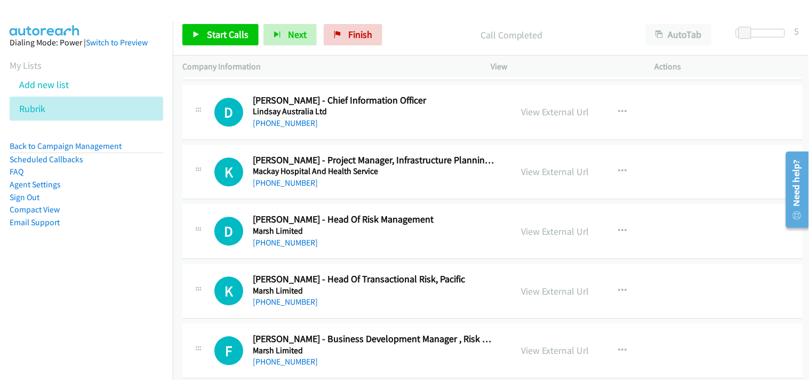
scroll to position [10013, 0]
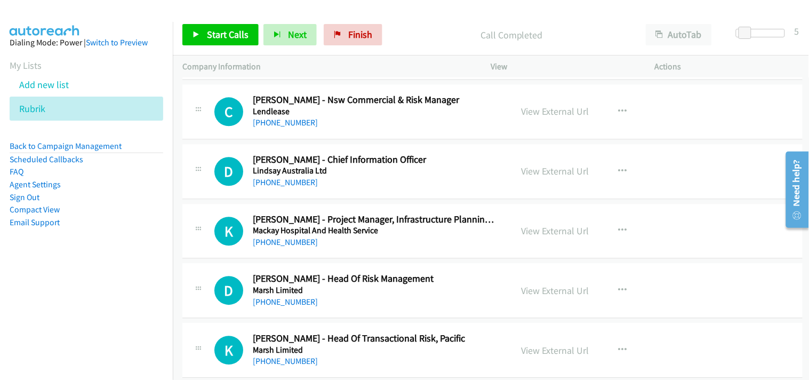
click at [293, 179] on div "[PHONE_NUMBER]" at bounding box center [375, 182] width 244 height 13
click at [284, 183] on link "[PHONE_NUMBER]" at bounding box center [285, 182] width 65 height 10
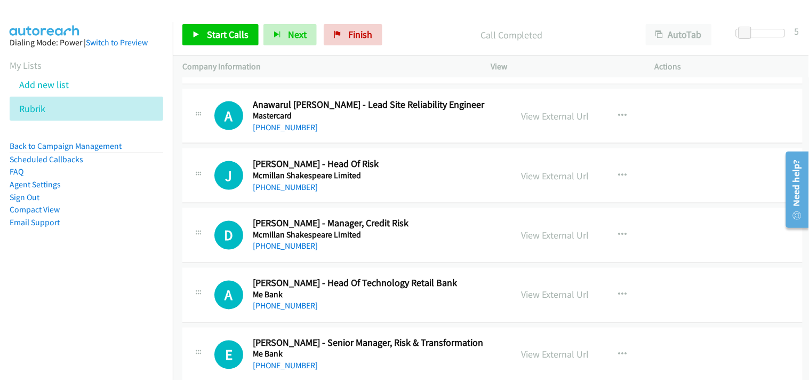
scroll to position [10842, 0]
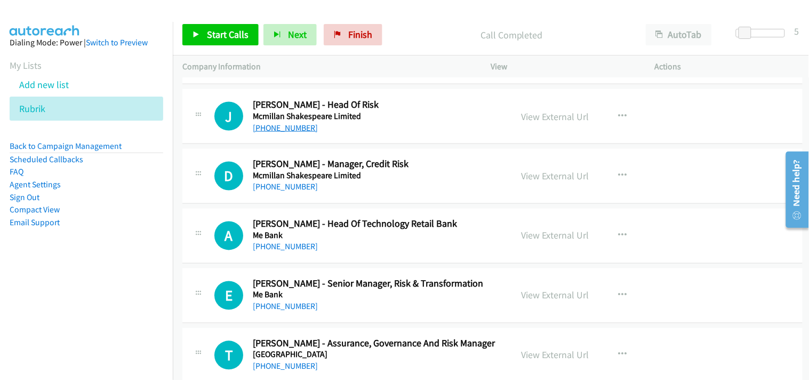
click at [297, 131] on link "[PHONE_NUMBER]" at bounding box center [285, 128] width 65 height 10
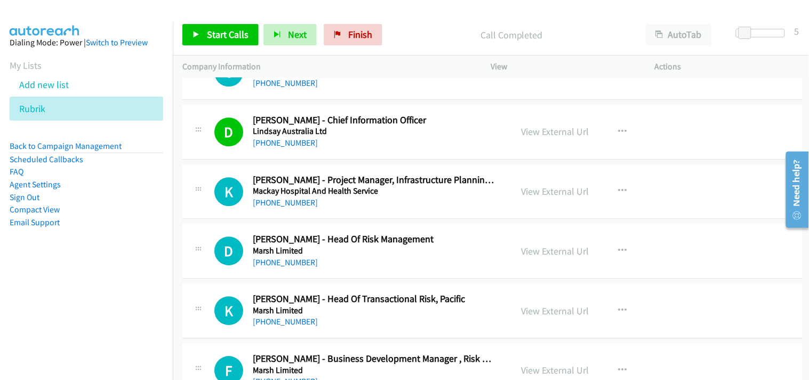
scroll to position [10072, 0]
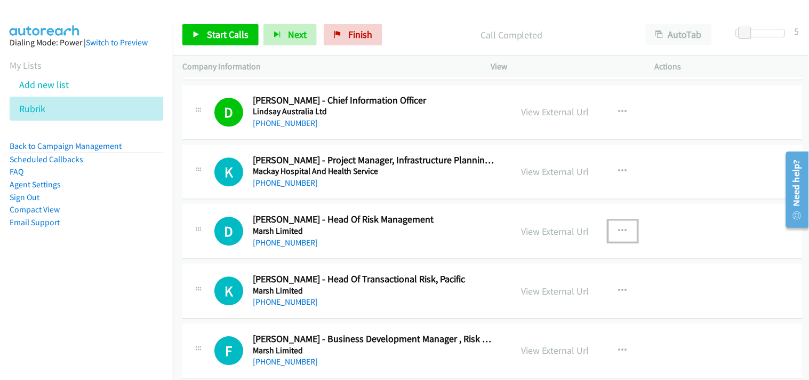
click at [619, 235] on icon "button" at bounding box center [623, 231] width 9 height 9
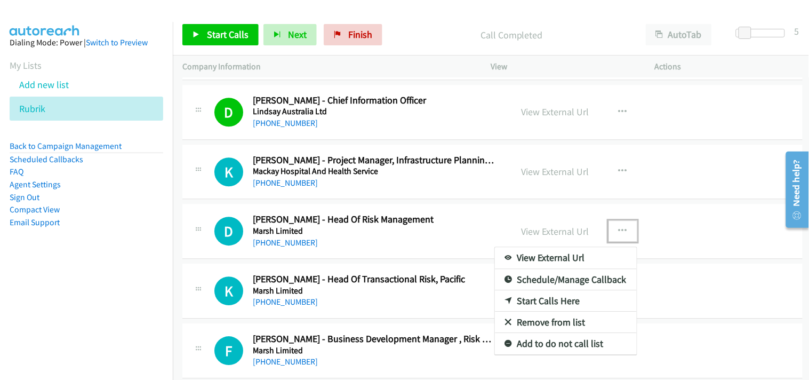
click at [542, 301] on link "Start Calls Here" at bounding box center [566, 300] width 142 height 21
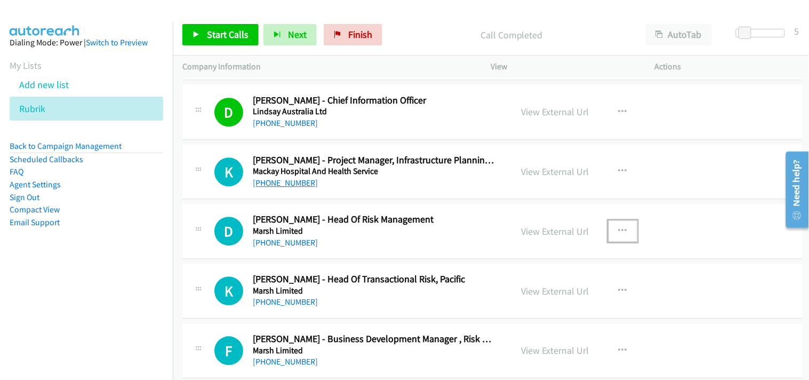
scroll to position [10191, 0]
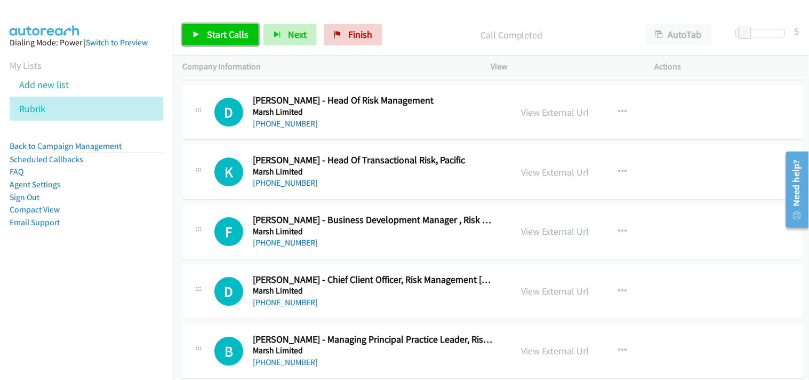
click at [210, 32] on span "Start Calls" at bounding box center [228, 34] width 42 height 12
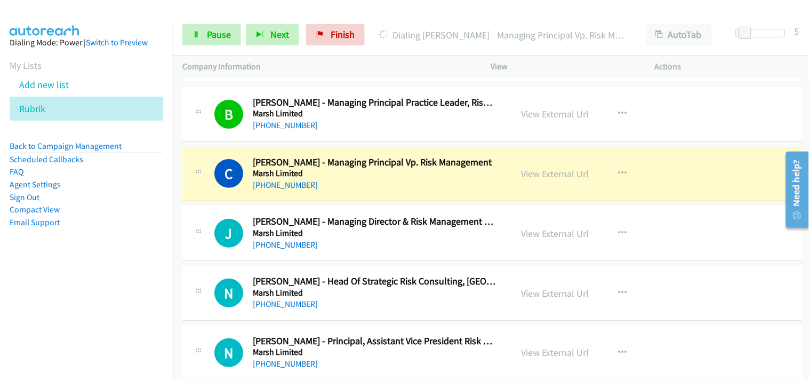
scroll to position [10487, 0]
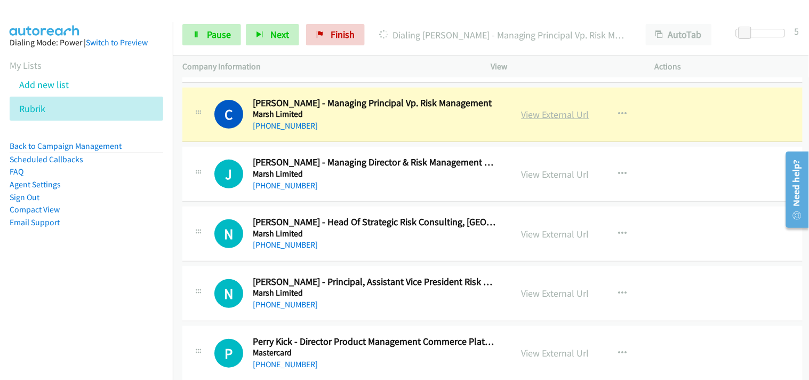
click at [547, 117] on link "View External Url" at bounding box center [556, 114] width 68 height 12
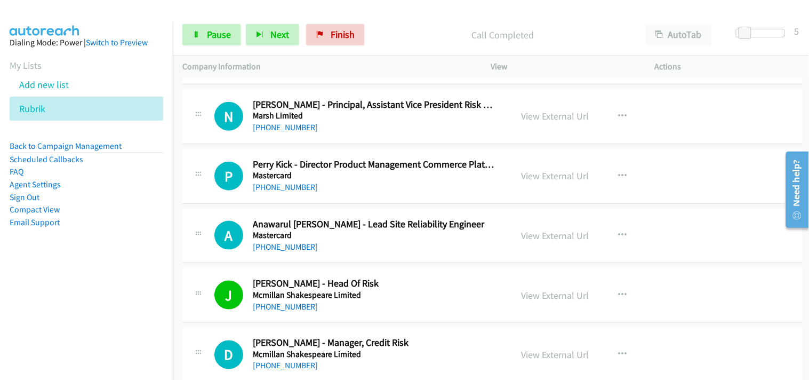
scroll to position [10665, 0]
click at [535, 115] on link "View External Url" at bounding box center [556, 115] width 68 height 12
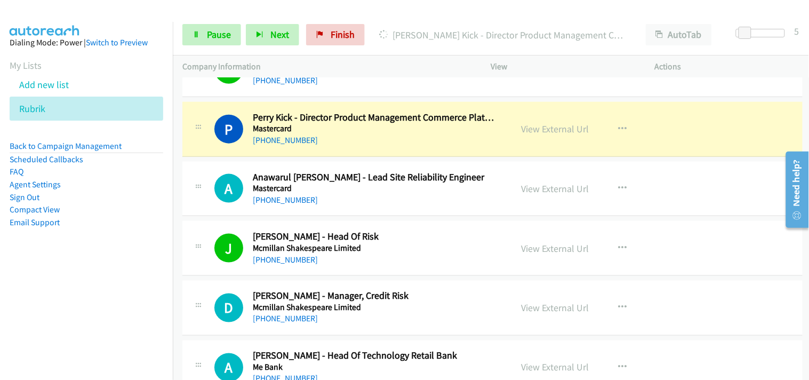
scroll to position [10724, 0]
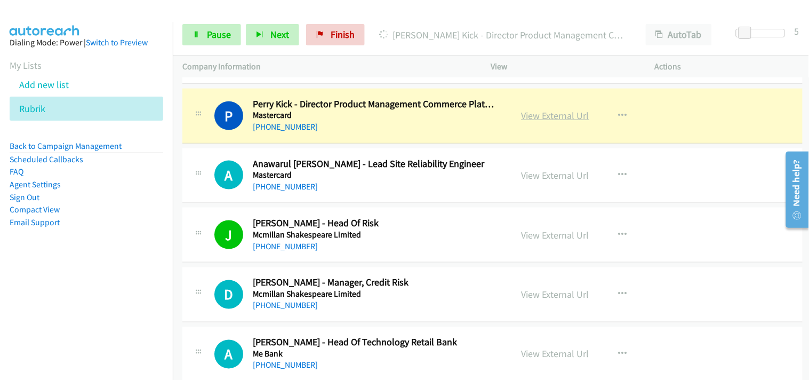
click at [539, 116] on link "View External Url" at bounding box center [556, 115] width 68 height 12
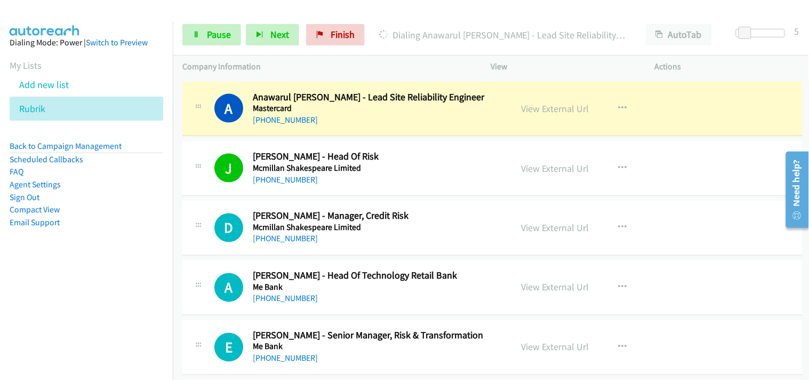
scroll to position [10783, 0]
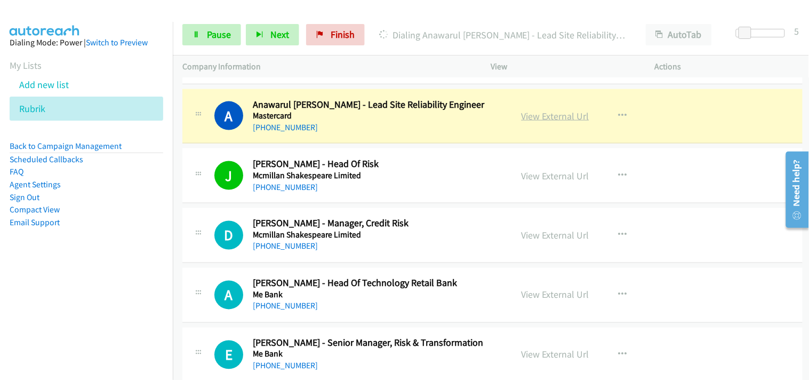
click at [539, 122] on link "View External Url" at bounding box center [556, 116] width 68 height 12
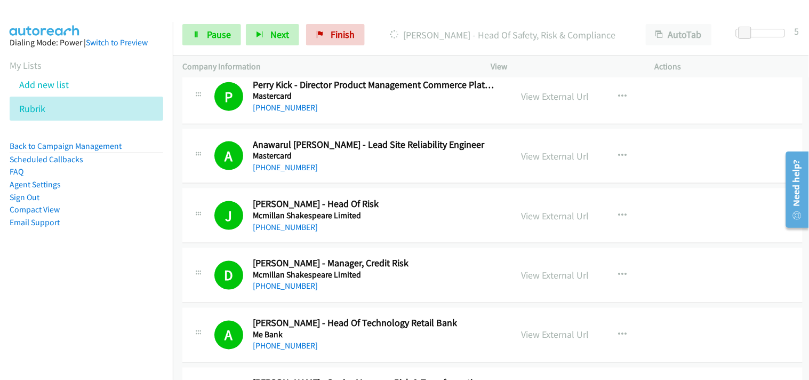
scroll to position [10724, 0]
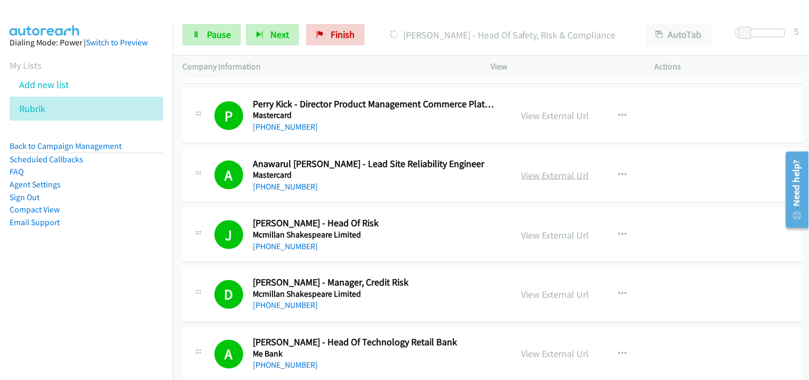
click at [549, 179] on link "View External Url" at bounding box center [556, 175] width 68 height 12
click at [567, 181] on link "View External Url" at bounding box center [556, 175] width 68 height 12
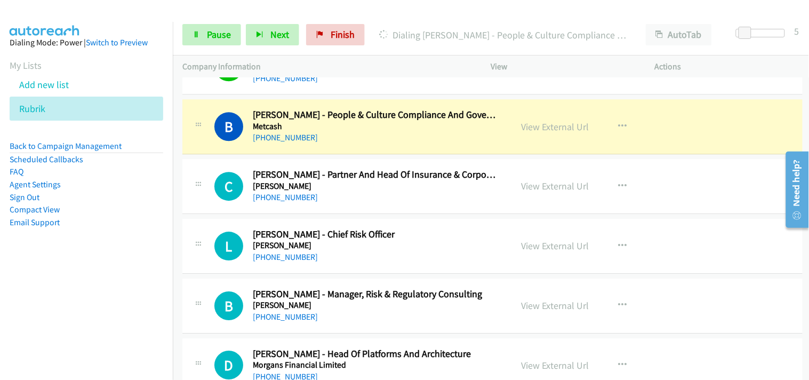
scroll to position [11198, 0]
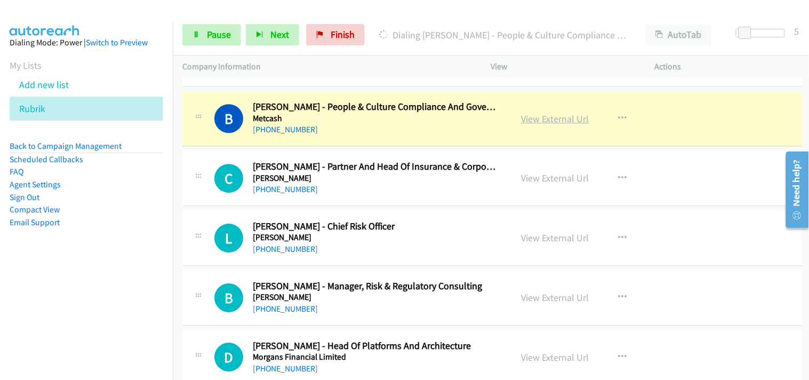
click at [548, 122] on link "View External Url" at bounding box center [556, 119] width 68 height 12
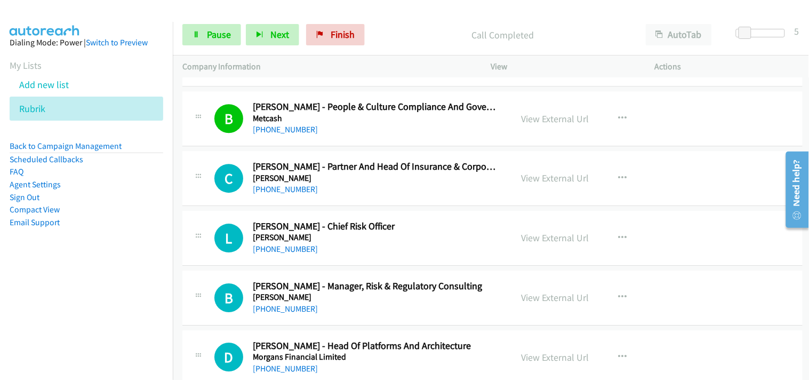
scroll to position [11257, 0]
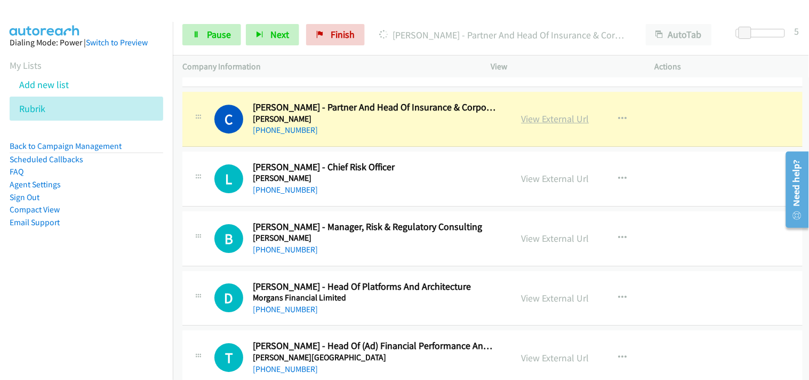
click at [550, 124] on link "View External Url" at bounding box center [556, 119] width 68 height 12
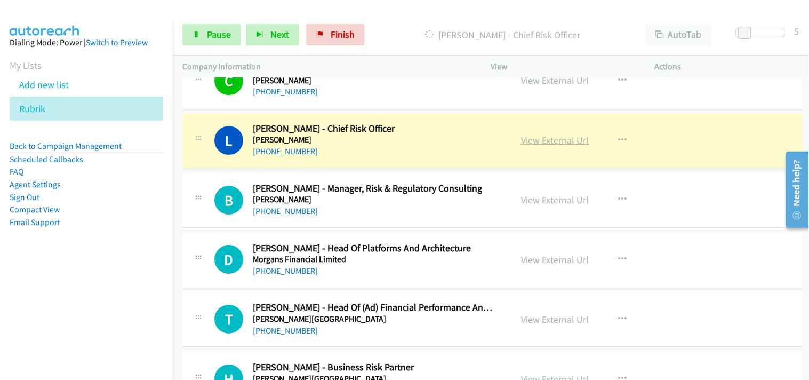
scroll to position [11316, 0]
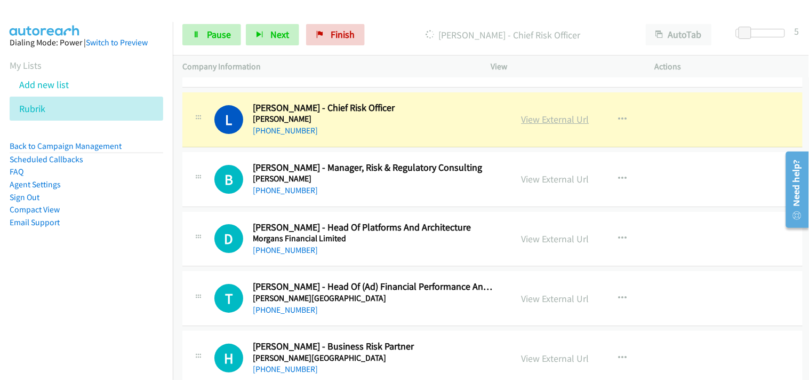
click at [539, 119] on link "View External Url" at bounding box center [556, 119] width 68 height 12
click at [211, 24] on link "Pause" at bounding box center [211, 34] width 59 height 21
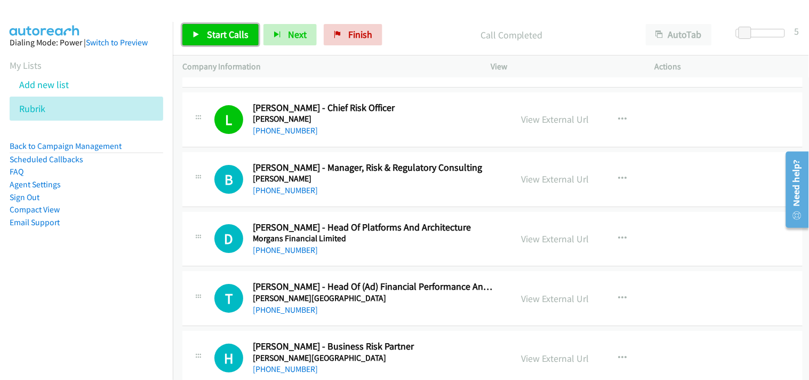
click at [226, 30] on span "Start Calls" at bounding box center [228, 34] width 42 height 12
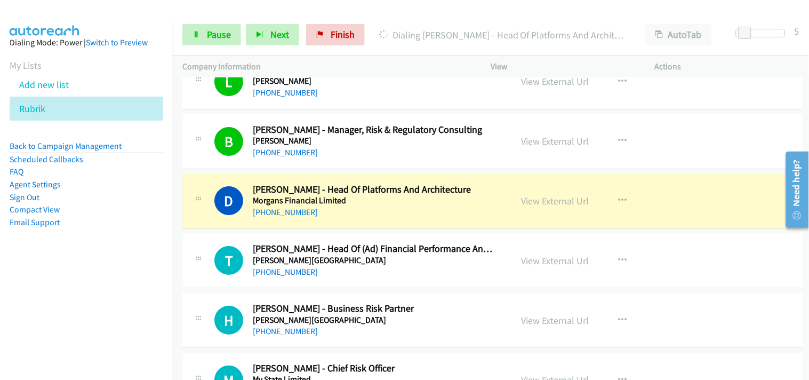
scroll to position [11376, 0]
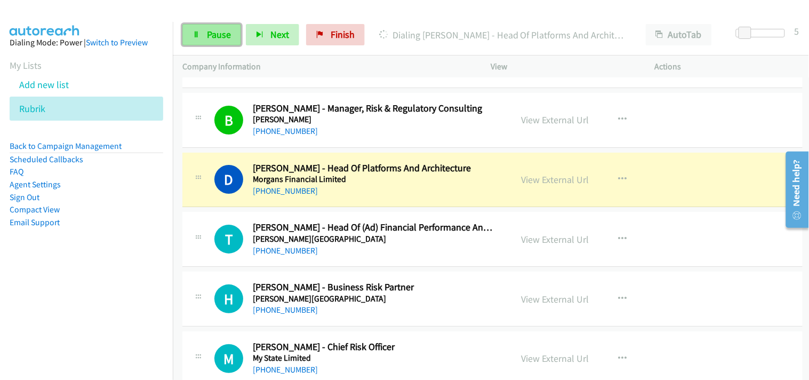
click at [203, 28] on link "Pause" at bounding box center [211, 34] width 59 height 21
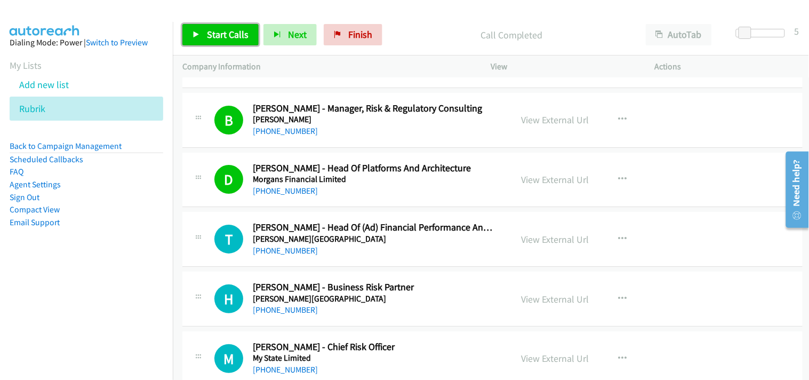
click at [244, 35] on span "Start Calls" at bounding box center [228, 34] width 42 height 12
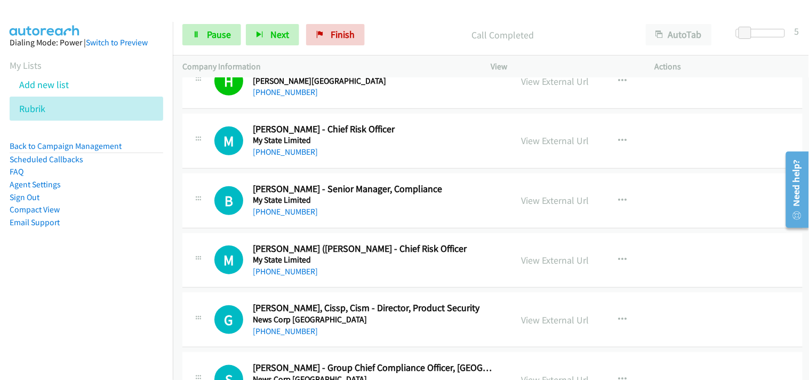
scroll to position [11612, 0]
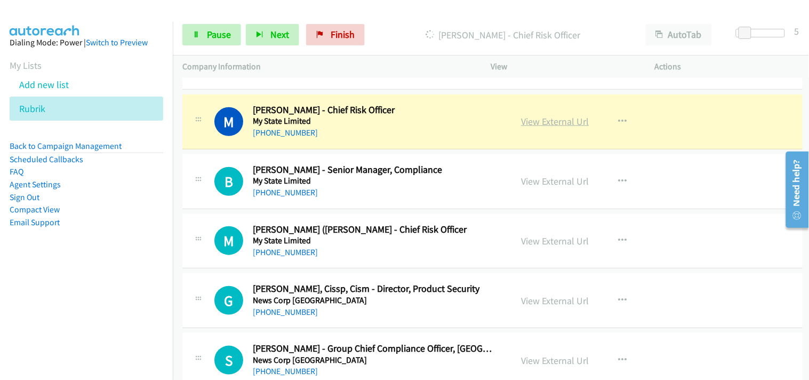
click at [541, 125] on link "View External Url" at bounding box center [556, 121] width 68 height 12
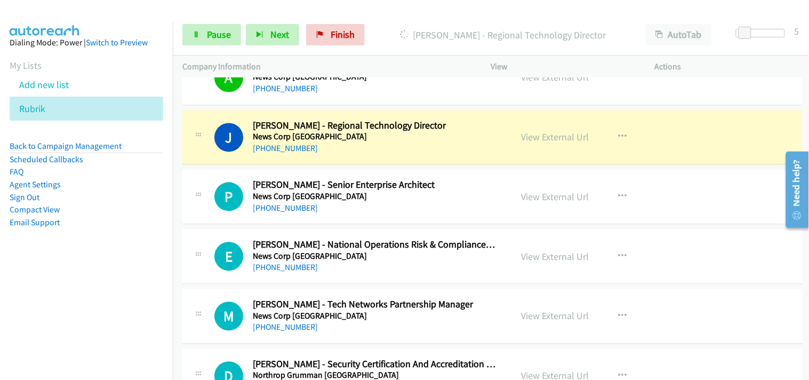
scroll to position [12027, 0]
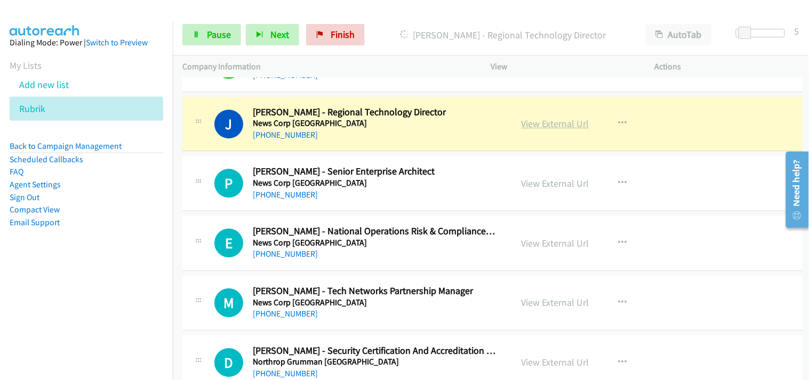
click at [555, 127] on link "View External Url" at bounding box center [556, 124] width 68 height 12
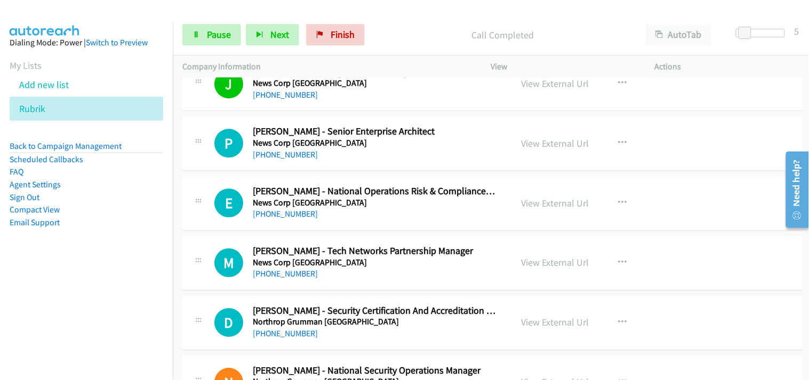
scroll to position [12086, 0]
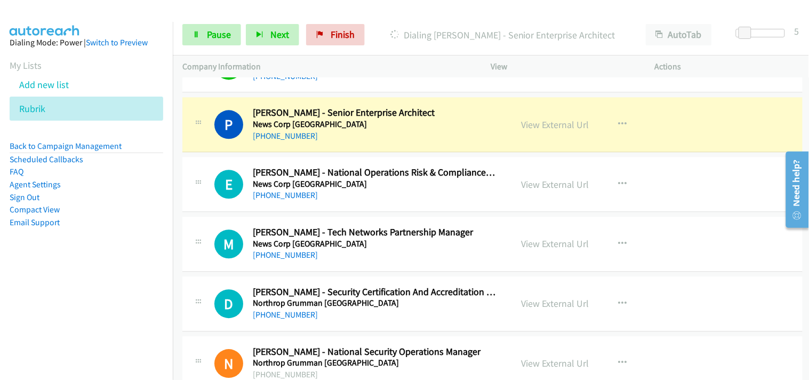
drag, startPoint x: 422, startPoint y: 264, endPoint x: 115, endPoint y: 263, distance: 306.6
click at [115, 263] on aside "Dialing Mode: Power | Switch to Preview My Lists Add new list Rubrik Back to Ca…" at bounding box center [86, 149] width 173 height 255
drag, startPoint x: 115, startPoint y: 263, endPoint x: 107, endPoint y: 267, distance: 8.8
click at [107, 267] on aside "Dialing Mode: Power | Switch to Preview My Lists Add new list Rubrik Back to Ca…" at bounding box center [86, 149] width 173 height 255
drag, startPoint x: 107, startPoint y: 267, endPoint x: 110, endPoint y: 280, distance: 13.2
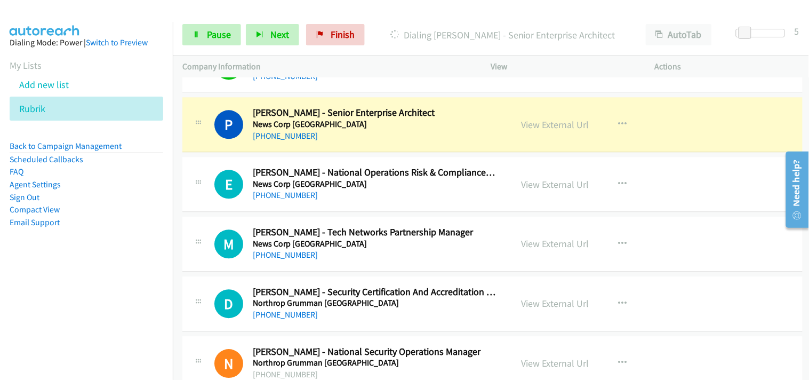
click at [110, 280] on nav "Dialing Mode: Power | Switch to Preview My Lists Add new list Rubrik Back to Ca…" at bounding box center [86, 212] width 173 height 380
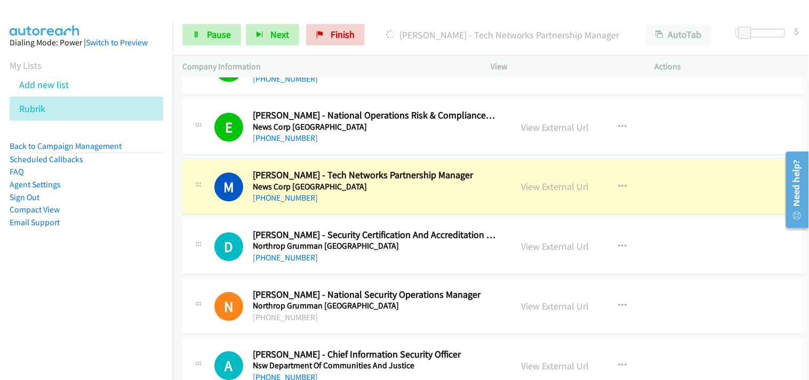
scroll to position [12205, 0]
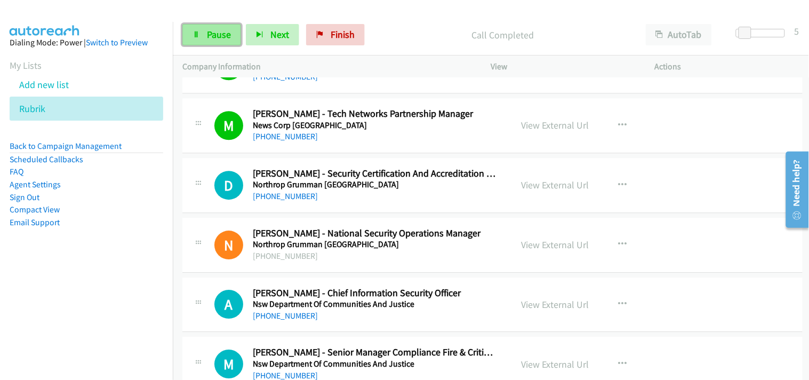
click at [237, 28] on link "Pause" at bounding box center [211, 34] width 59 height 21
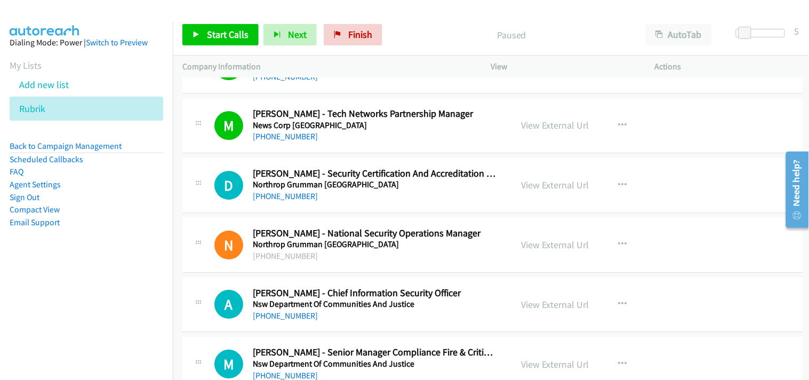
scroll to position [12146, 0]
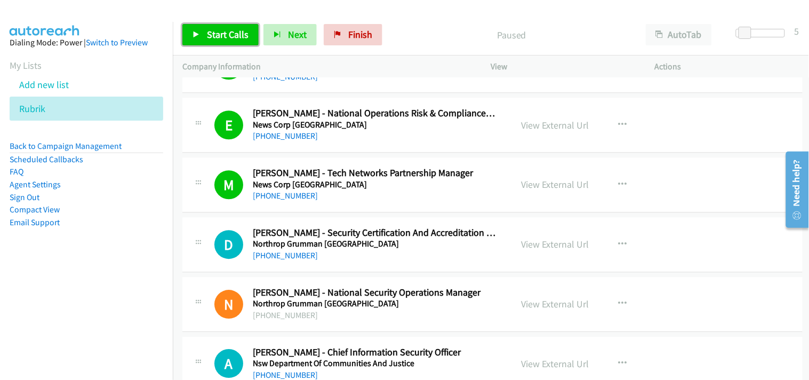
click at [222, 42] on link "Start Calls" at bounding box center [220, 34] width 76 height 21
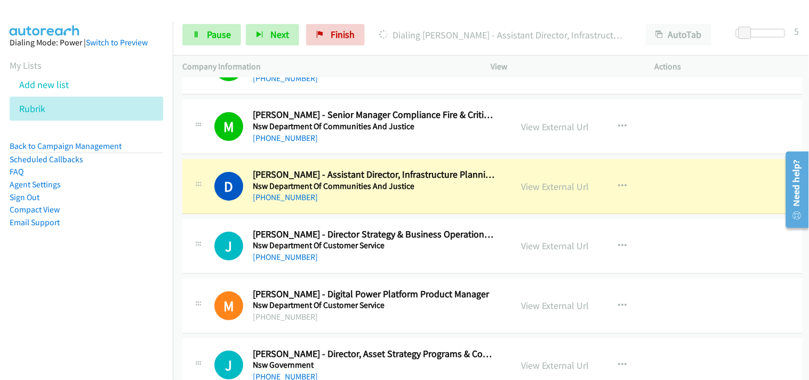
scroll to position [12501, 0]
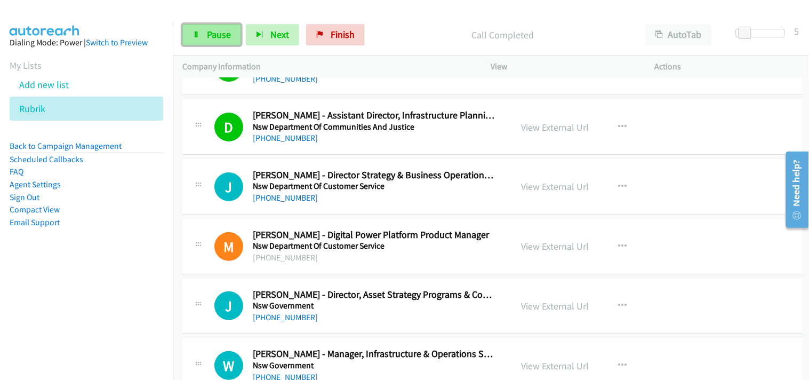
click at [212, 28] on link "Pause" at bounding box center [211, 34] width 59 height 21
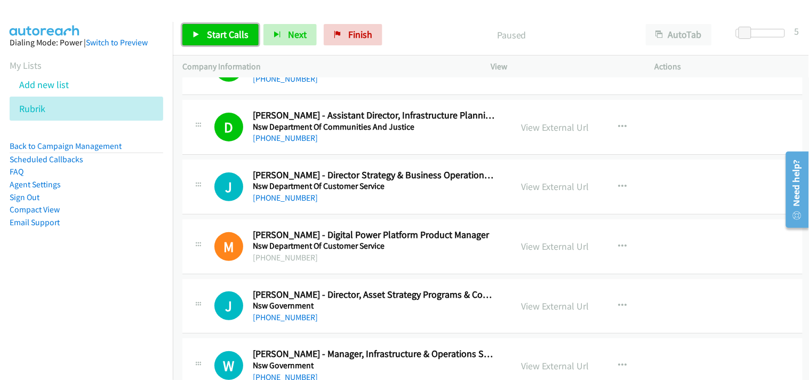
click at [226, 36] on span "Start Calls" at bounding box center [228, 34] width 42 height 12
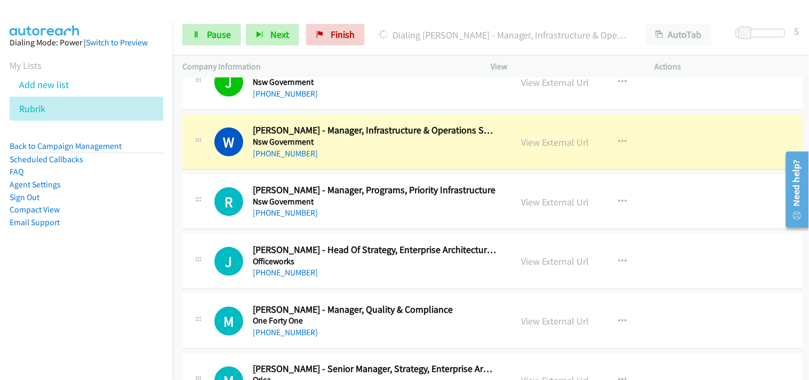
scroll to position [12738, 0]
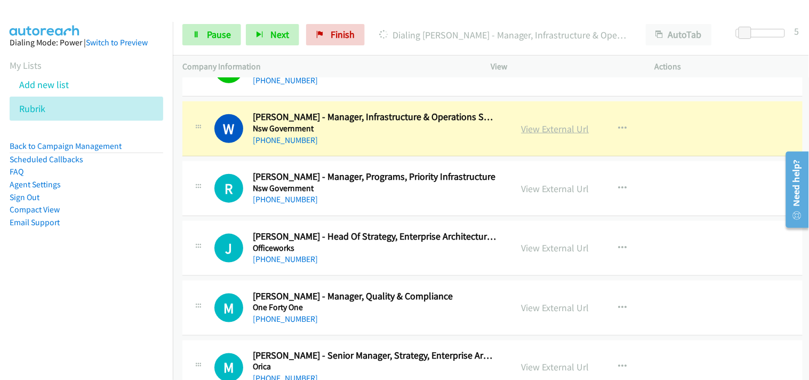
click at [545, 135] on link "View External Url" at bounding box center [556, 129] width 68 height 12
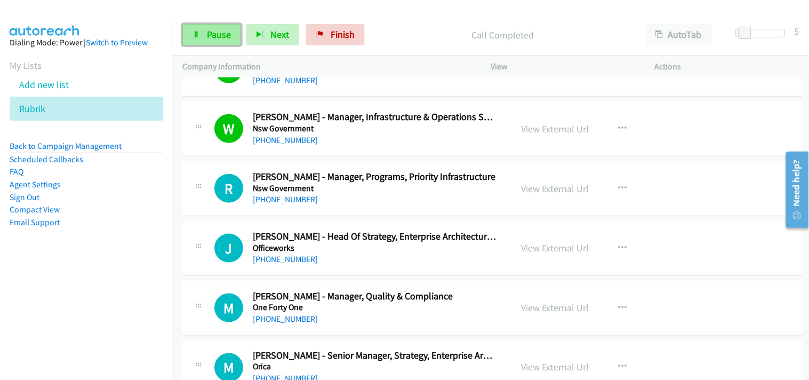
click at [219, 33] on span "Pause" at bounding box center [219, 34] width 24 height 12
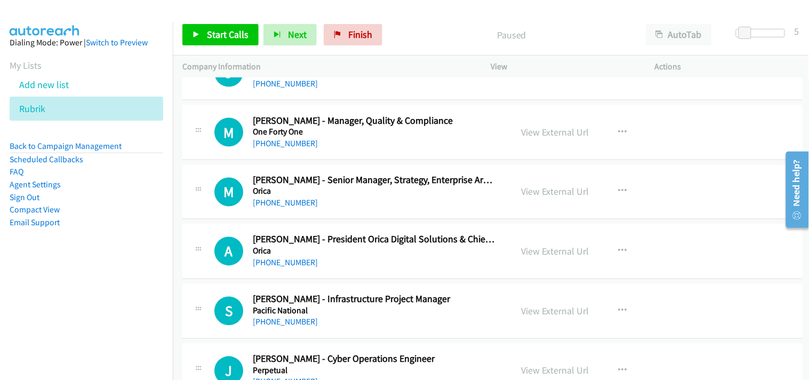
scroll to position [12975, 0]
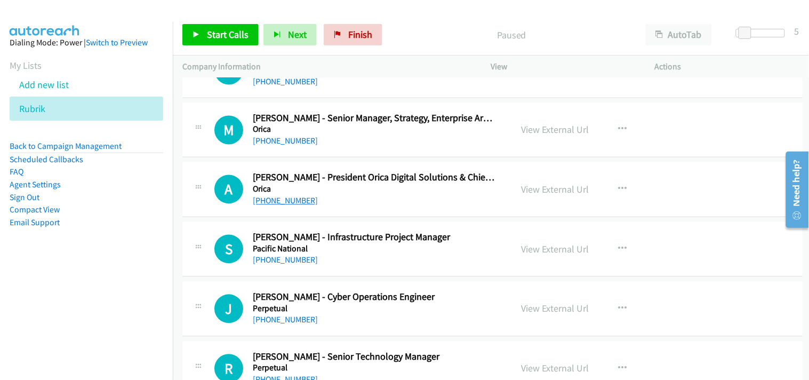
click at [301, 206] on link "[PHONE_NUMBER]" at bounding box center [285, 201] width 65 height 10
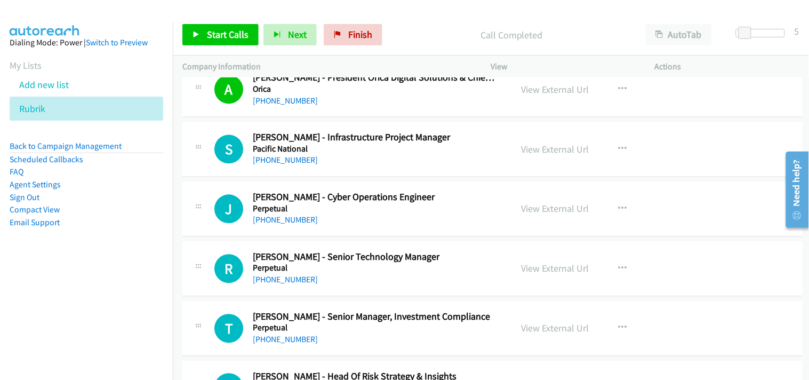
scroll to position [13094, 0]
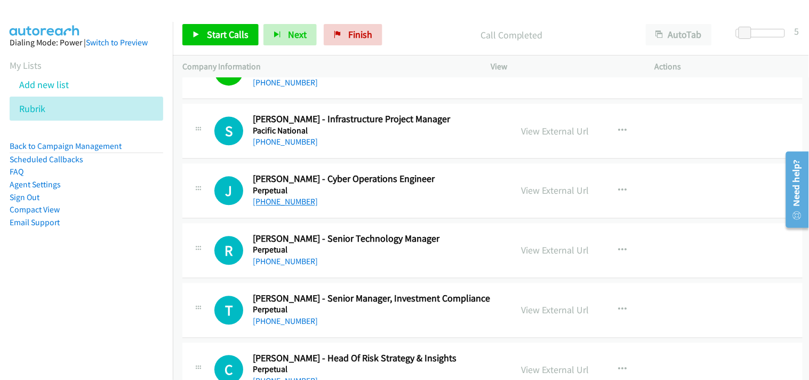
click at [284, 203] on link "[PHONE_NUMBER]" at bounding box center [285, 201] width 65 height 10
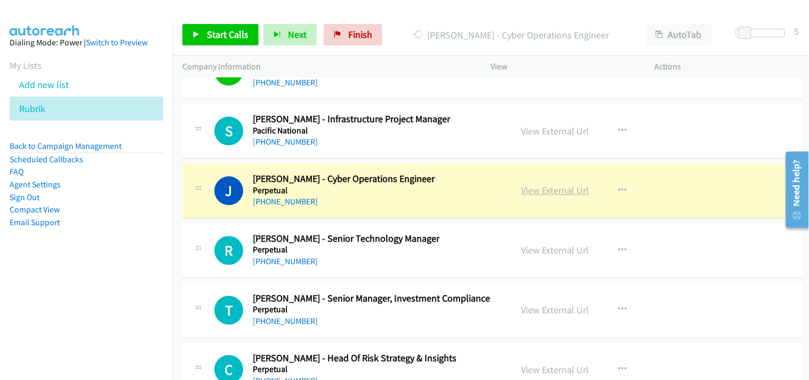
click at [555, 195] on link "View External Url" at bounding box center [556, 190] width 68 height 12
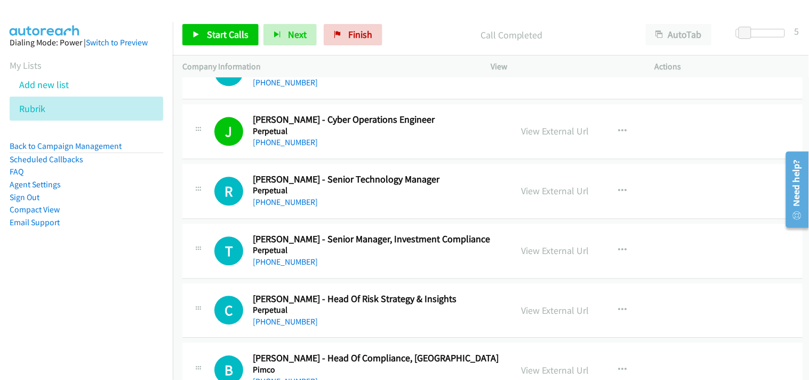
scroll to position [13212, 0]
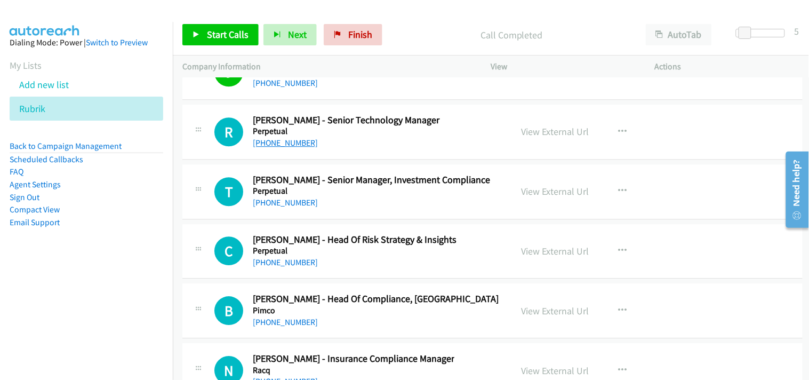
click at [281, 148] on link "[PHONE_NUMBER]" at bounding box center [285, 143] width 65 height 10
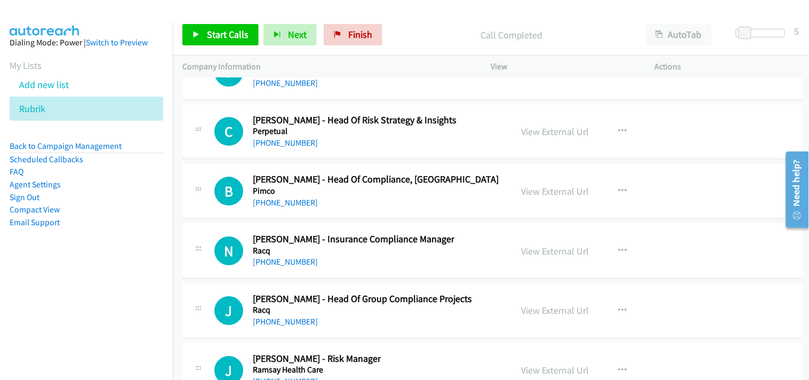
scroll to position [13331, 0]
click at [299, 145] on link "[PHONE_NUMBER]" at bounding box center [285, 143] width 65 height 10
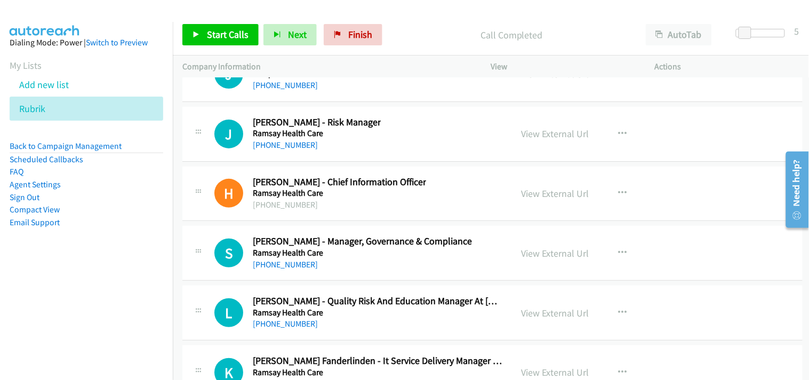
scroll to position [13509, 0]
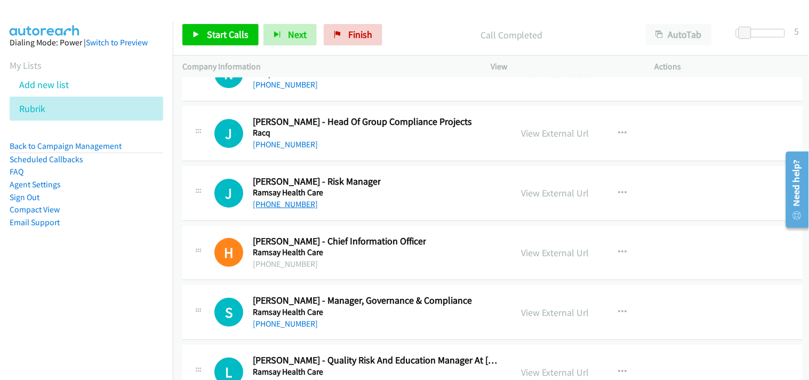
click at [270, 208] on link "[PHONE_NUMBER]" at bounding box center [285, 204] width 65 height 10
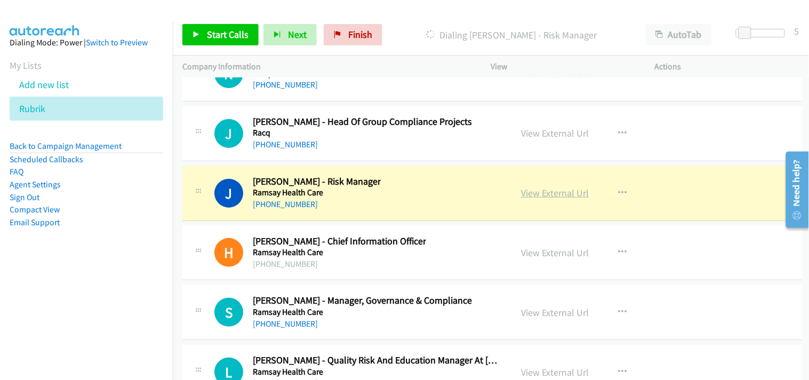
click at [542, 199] on link "View External Url" at bounding box center [556, 193] width 68 height 12
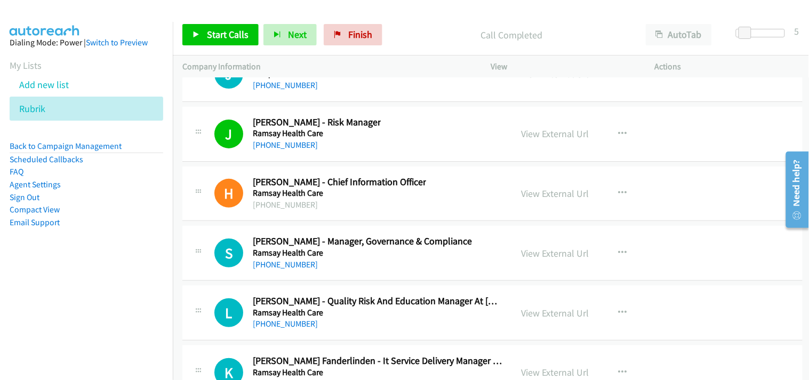
scroll to position [13686, 0]
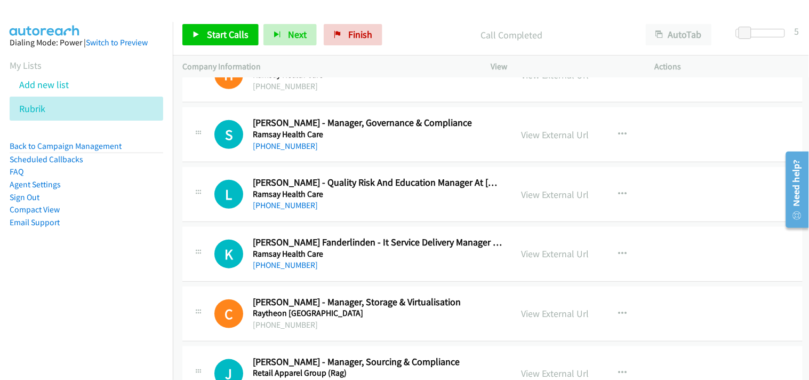
click at [269, 140] on h5 "Ramsay Health Care" at bounding box center [362, 134] width 219 height 11
click at [269, 149] on link "[PHONE_NUMBER]" at bounding box center [285, 146] width 65 height 10
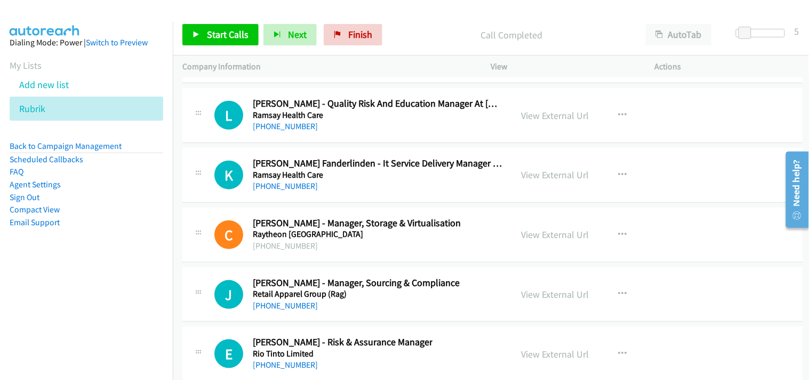
scroll to position [13805, 0]
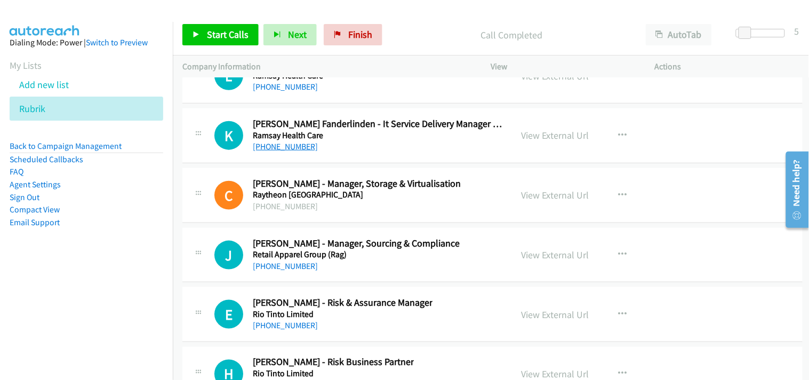
click at [264, 146] on link "[PHONE_NUMBER]" at bounding box center [285, 146] width 65 height 10
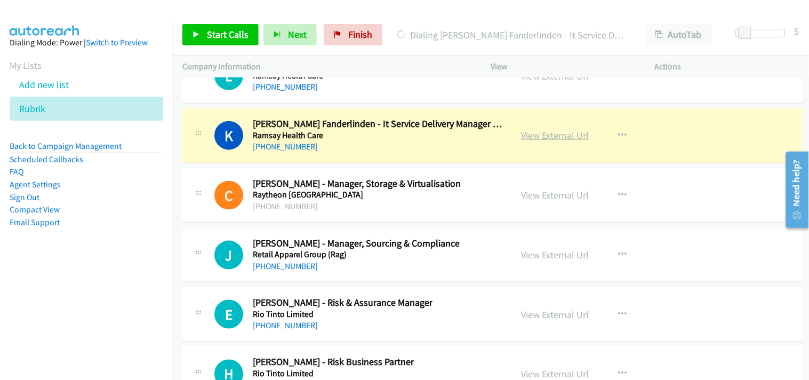
click at [561, 141] on link "View External Url" at bounding box center [556, 135] width 68 height 12
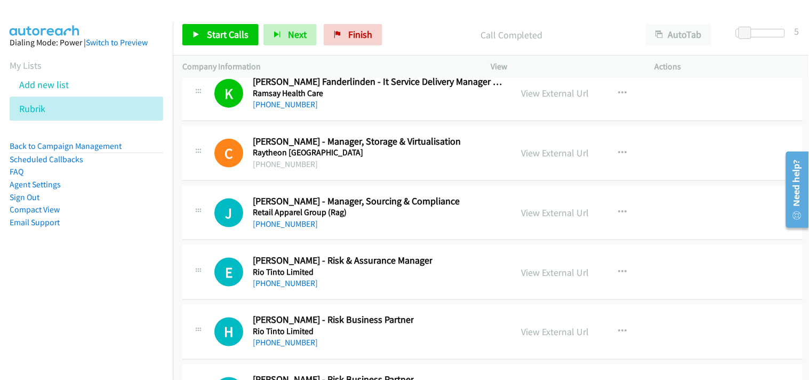
scroll to position [13923, 0]
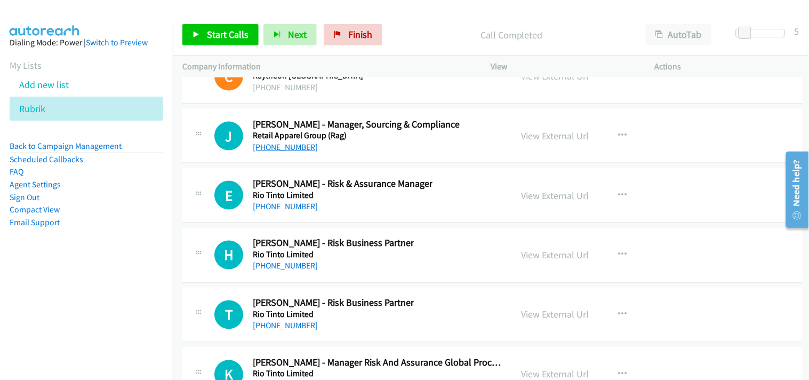
click at [279, 152] on link "[PHONE_NUMBER]" at bounding box center [285, 147] width 65 height 10
click at [272, 212] on link "[PHONE_NUMBER]" at bounding box center [285, 207] width 65 height 10
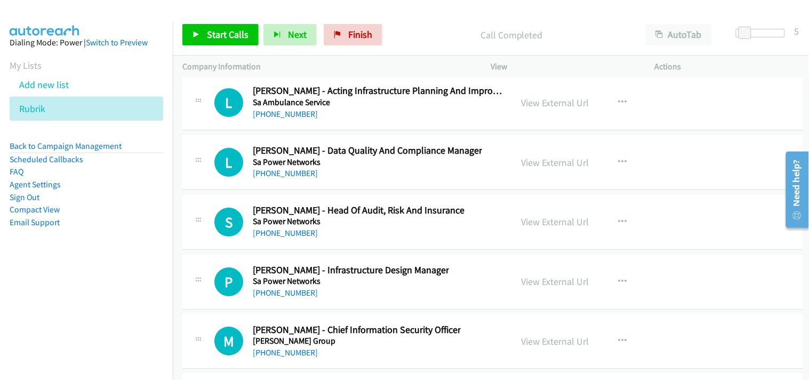
scroll to position [14397, 0]
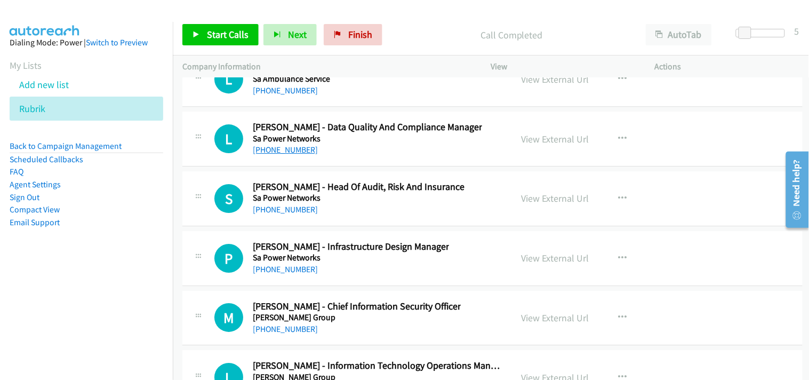
click at [284, 155] on link "[PHONE_NUMBER]" at bounding box center [285, 150] width 65 height 10
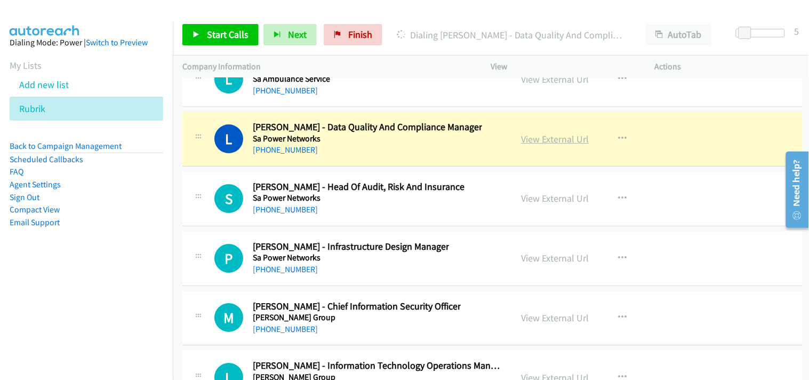
click at [558, 144] on link "View External Url" at bounding box center [556, 139] width 68 height 12
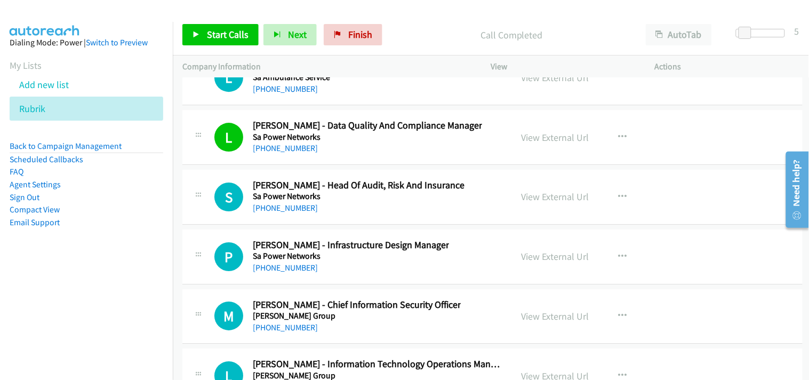
scroll to position [14457, 0]
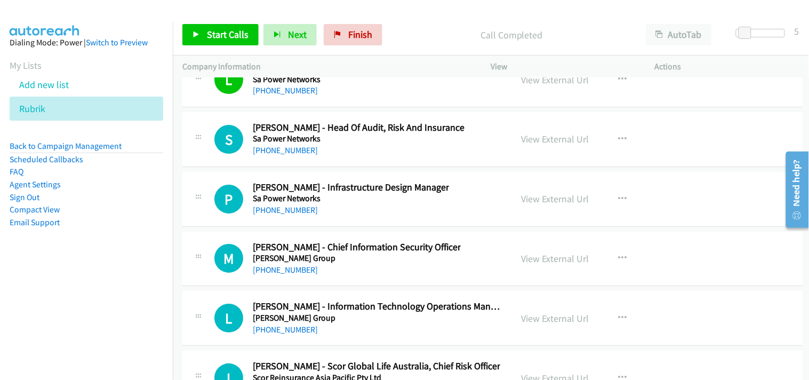
click at [294, 144] on h5 "Sa Power Networks" at bounding box center [359, 138] width 212 height 11
click at [283, 155] on link "[PHONE_NUMBER]" at bounding box center [285, 150] width 65 height 10
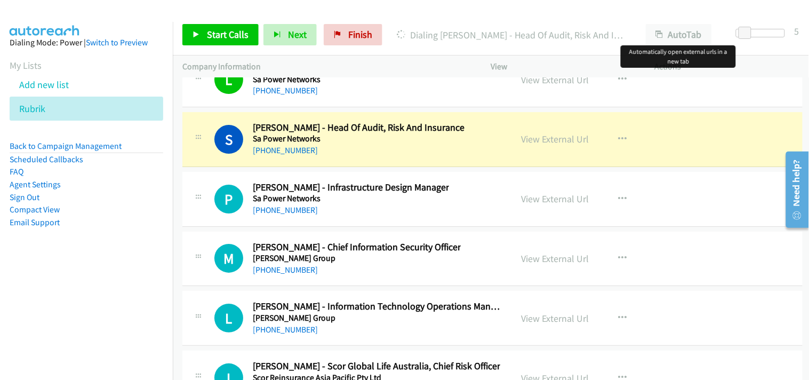
click at [715, 25] on div "AutoTab AutoTab" at bounding box center [681, 34] width 90 height 21
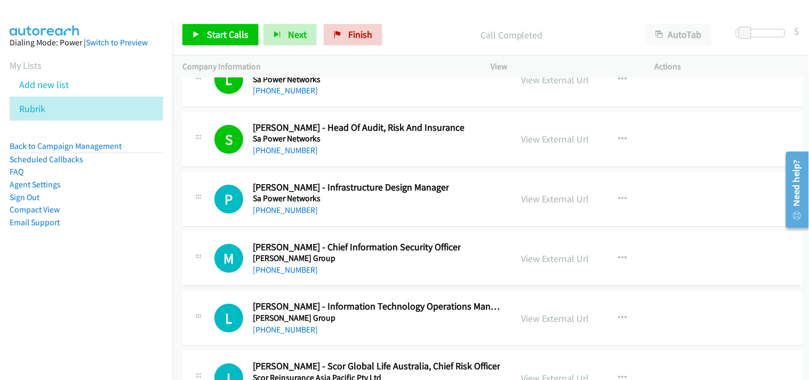
scroll to position [14516, 0]
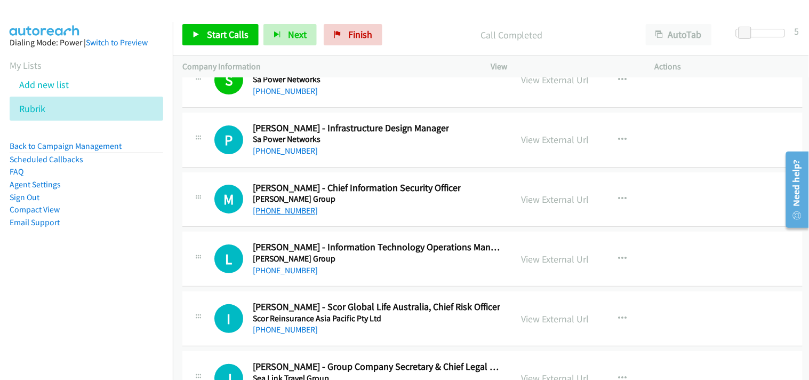
click at [288, 215] on link "[PHONE_NUMBER]" at bounding box center [285, 210] width 65 height 10
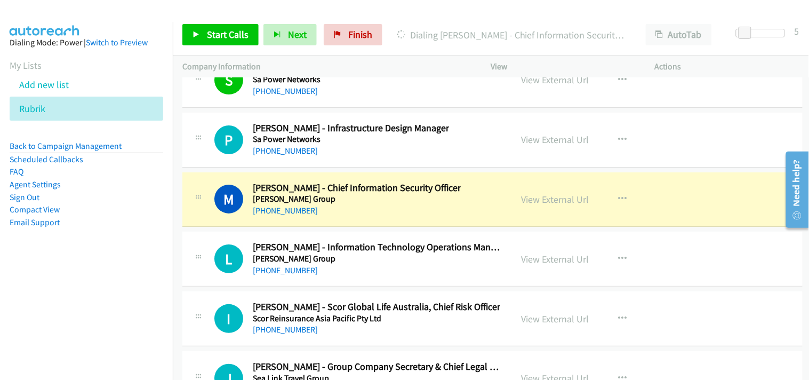
scroll to position [14575, 0]
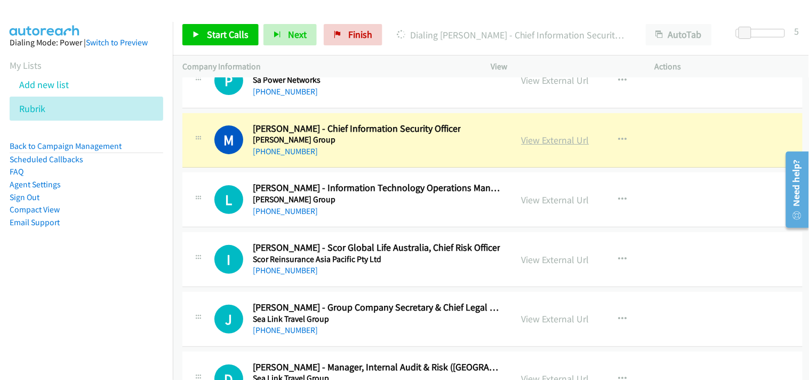
click at [539, 146] on link "View External Url" at bounding box center [556, 140] width 68 height 12
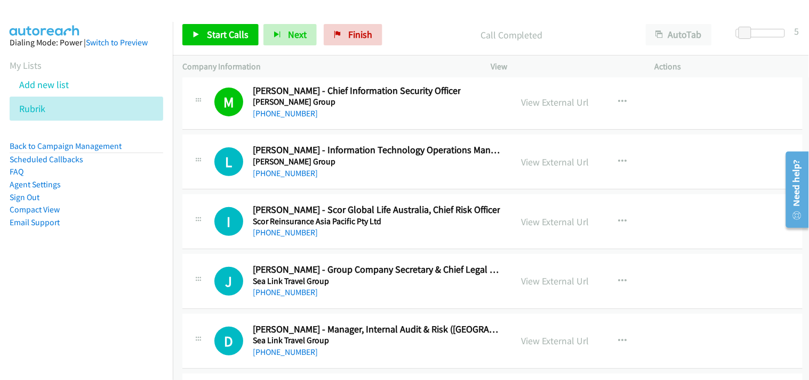
scroll to position [14634, 0]
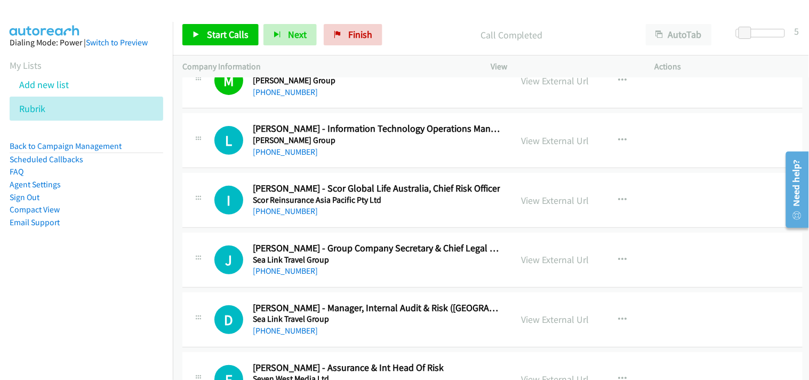
click at [292, 164] on div "L Callback Scheduled [PERSON_NAME] - Information Technology Operations Manager …" at bounding box center [492, 140] width 620 height 55
click at [283, 157] on link "[PHONE_NUMBER]" at bounding box center [285, 152] width 65 height 10
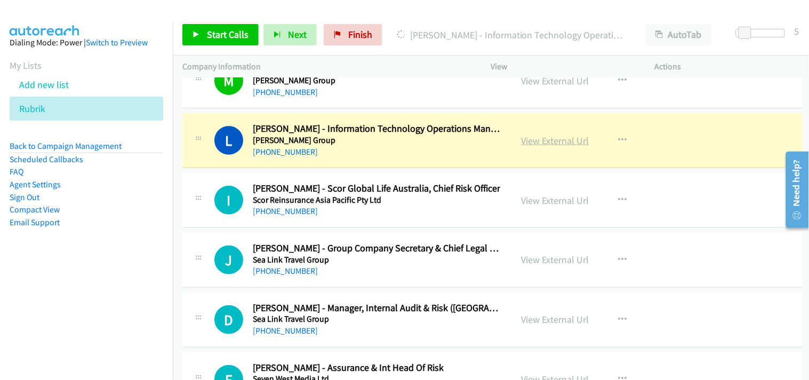
click at [531, 144] on link "View External Url" at bounding box center [556, 140] width 68 height 12
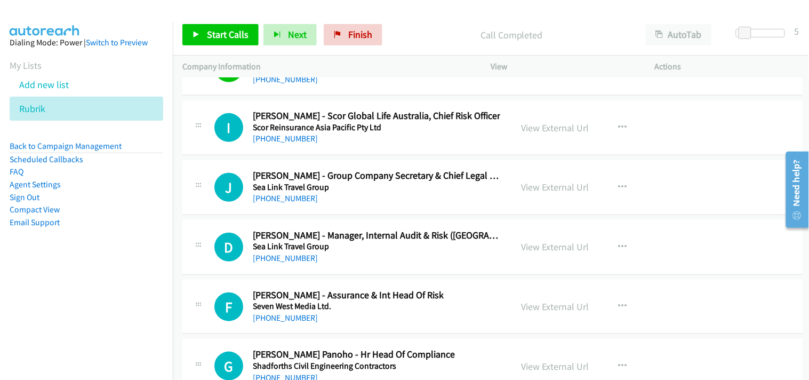
scroll to position [14693, 0]
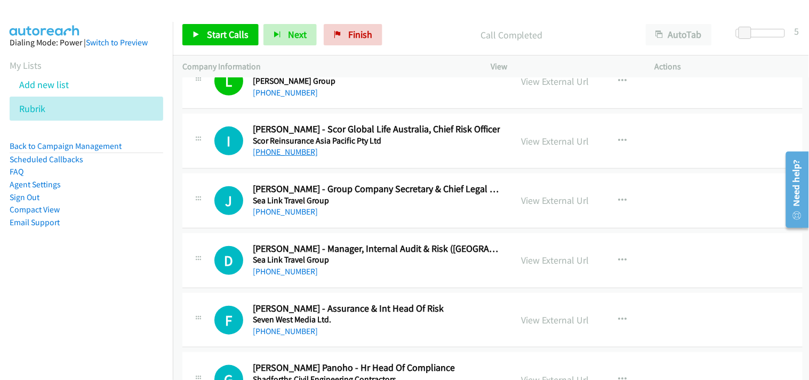
click at [290, 157] on link "[PHONE_NUMBER]" at bounding box center [285, 152] width 65 height 10
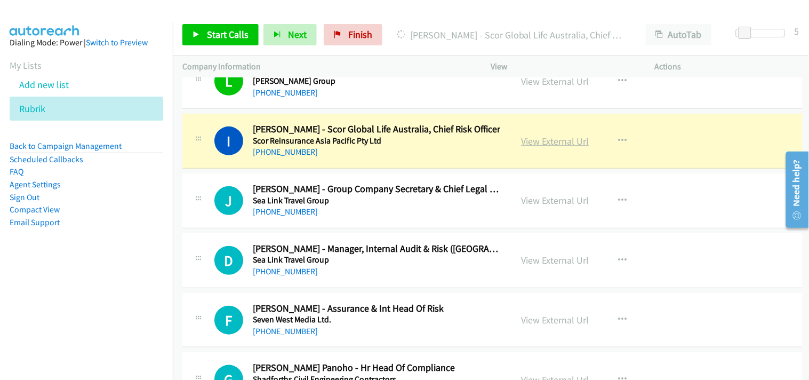
click at [539, 147] on link "View External Url" at bounding box center [556, 141] width 68 height 12
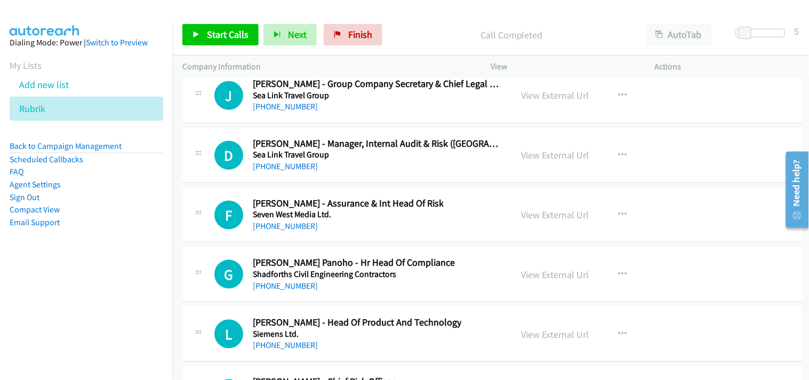
scroll to position [14812, 0]
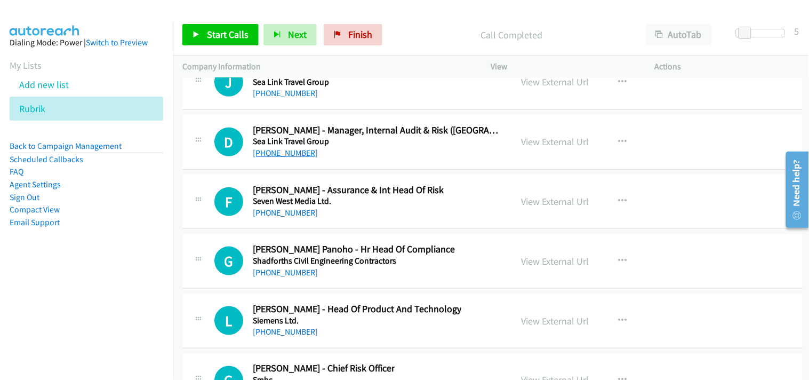
click at [286, 158] on link "[PHONE_NUMBER]" at bounding box center [285, 153] width 65 height 10
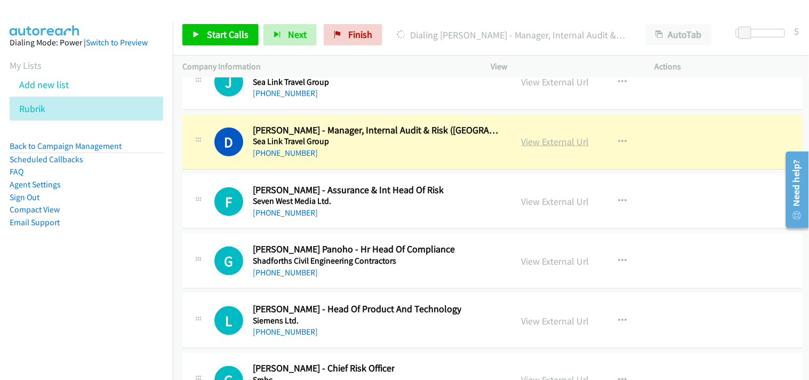
click at [534, 147] on link "View External Url" at bounding box center [556, 141] width 68 height 12
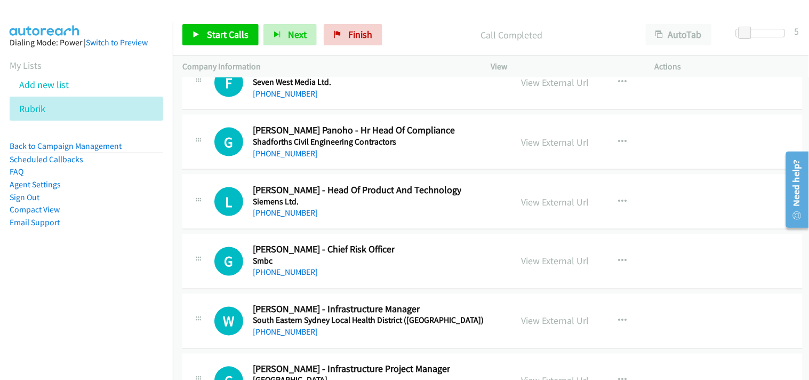
scroll to position [14871, 0]
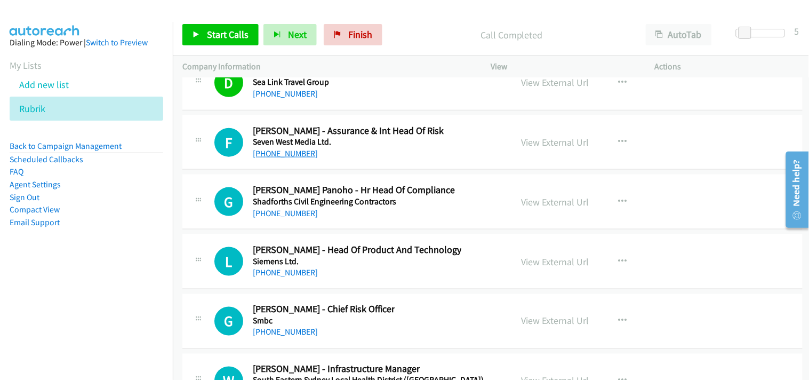
click at [293, 158] on link "[PHONE_NUMBER]" at bounding box center [285, 153] width 65 height 10
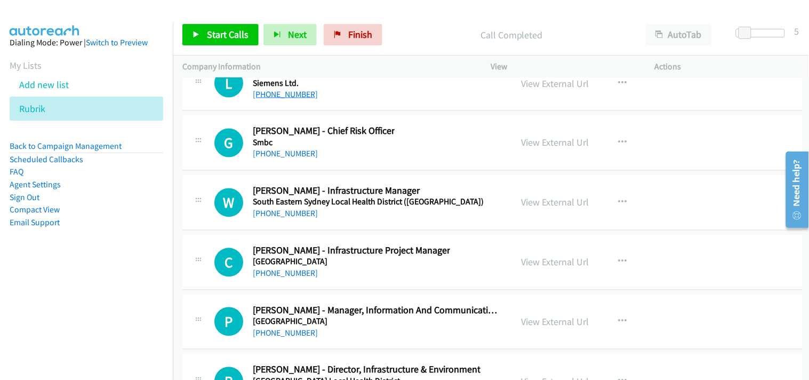
scroll to position [14990, 0]
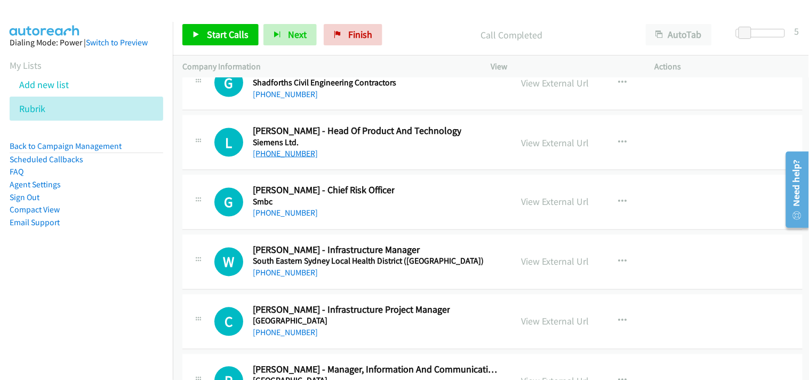
click at [284, 158] on link "[PHONE_NUMBER]" at bounding box center [285, 153] width 65 height 10
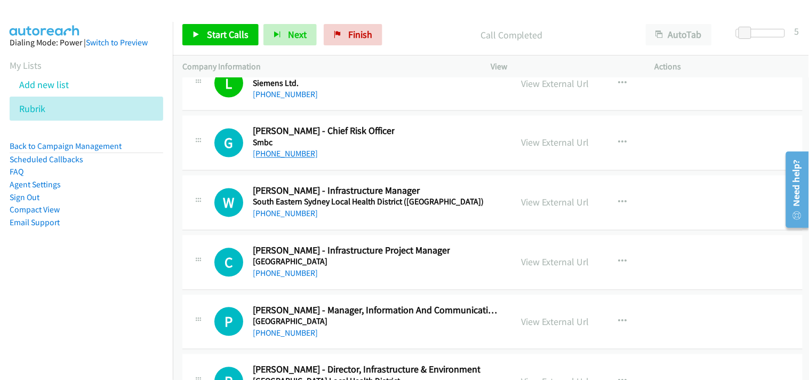
click at [286, 157] on link "[PHONE_NUMBER]" at bounding box center [285, 154] width 65 height 10
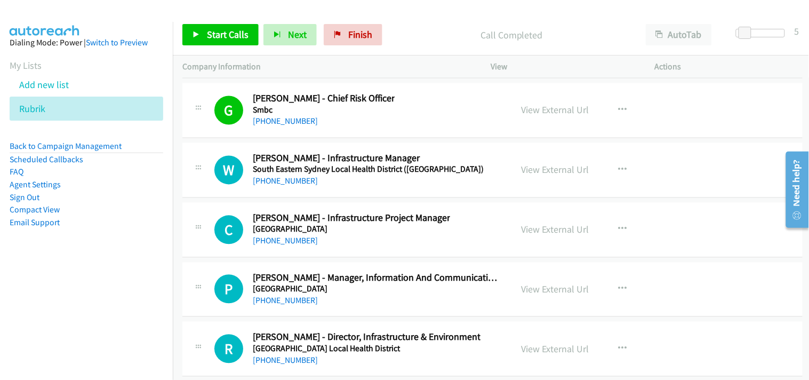
scroll to position [15108, 0]
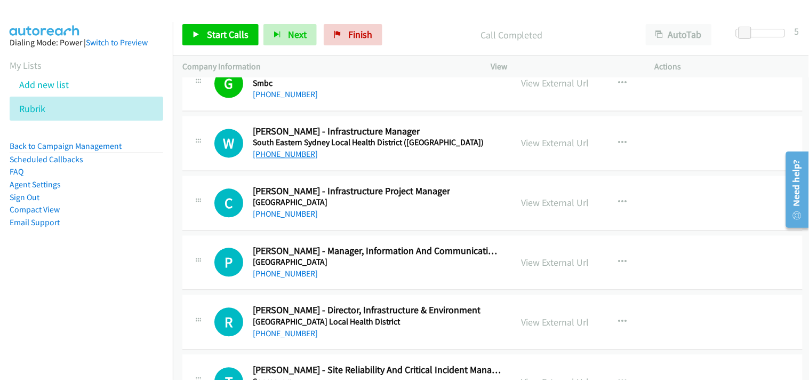
click at [285, 159] on link "[PHONE_NUMBER]" at bounding box center [285, 154] width 65 height 10
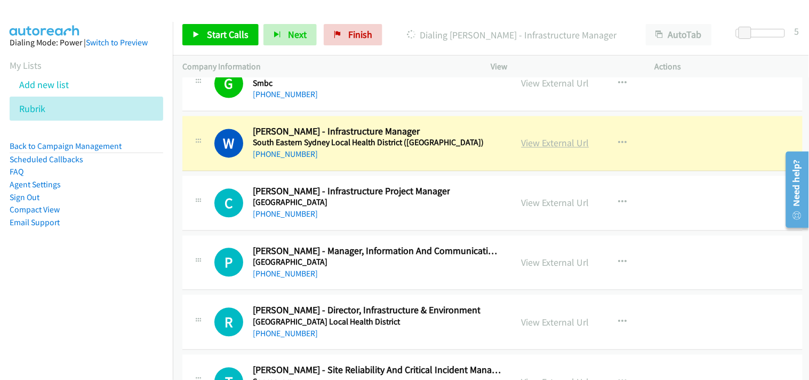
click at [538, 149] on link "View External Url" at bounding box center [556, 143] width 68 height 12
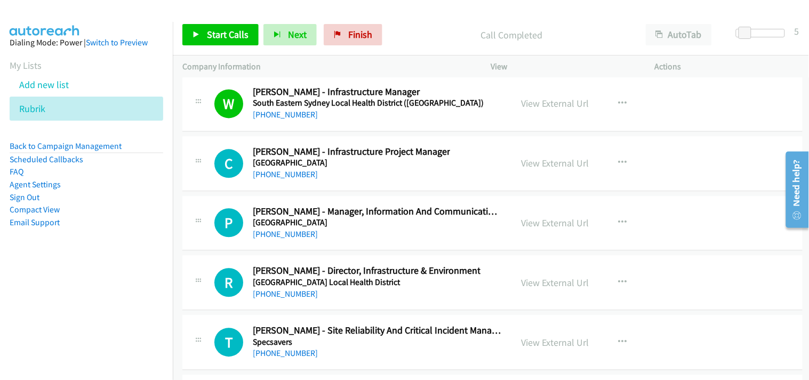
scroll to position [15167, 0]
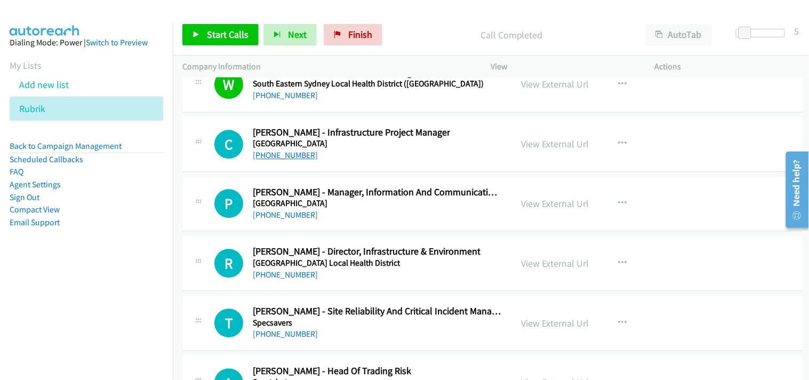
click at [294, 157] on link "[PHONE_NUMBER]" at bounding box center [285, 155] width 65 height 10
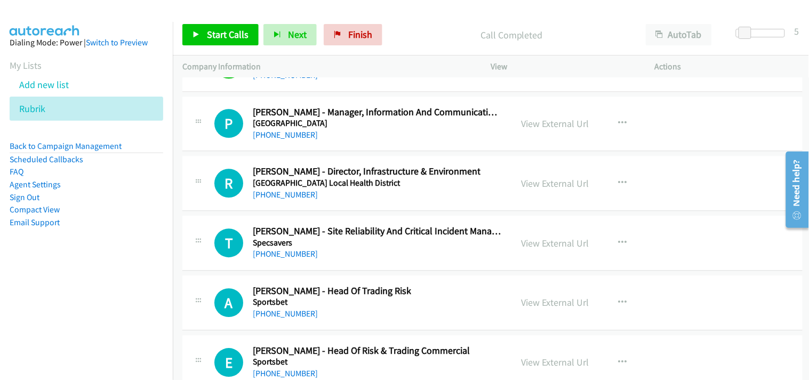
scroll to position [15227, 0]
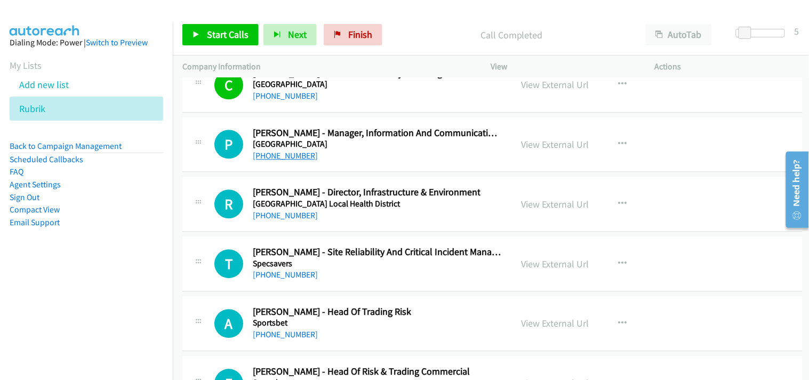
click at [279, 161] on link "[PHONE_NUMBER]" at bounding box center [285, 155] width 65 height 10
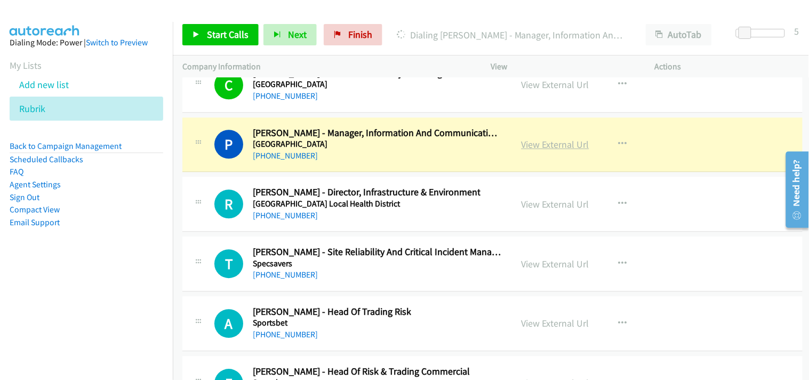
click at [536, 149] on link "View External Url" at bounding box center [556, 144] width 68 height 12
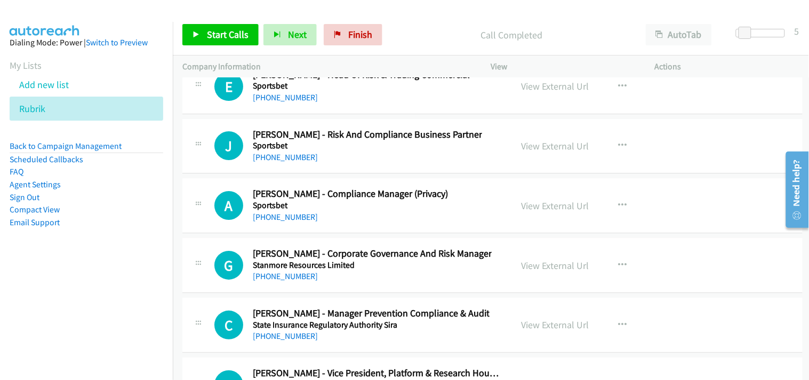
scroll to position [15464, 0]
